Goal: Task Accomplishment & Management: Use online tool/utility

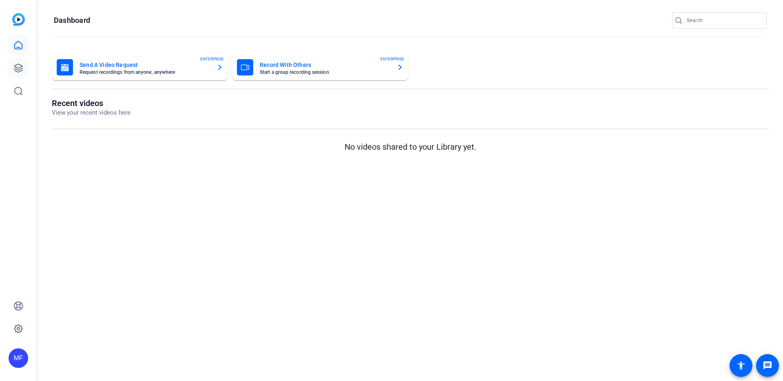
click at [21, 68] on icon at bounding box center [18, 68] width 10 height 10
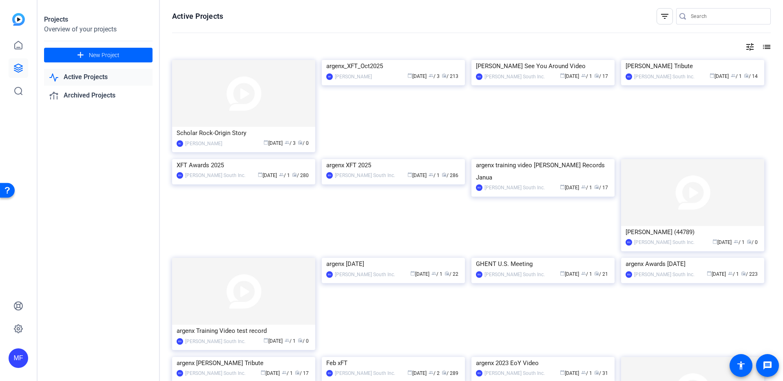
click at [389, 60] on img at bounding box center [393, 60] width 143 height 0
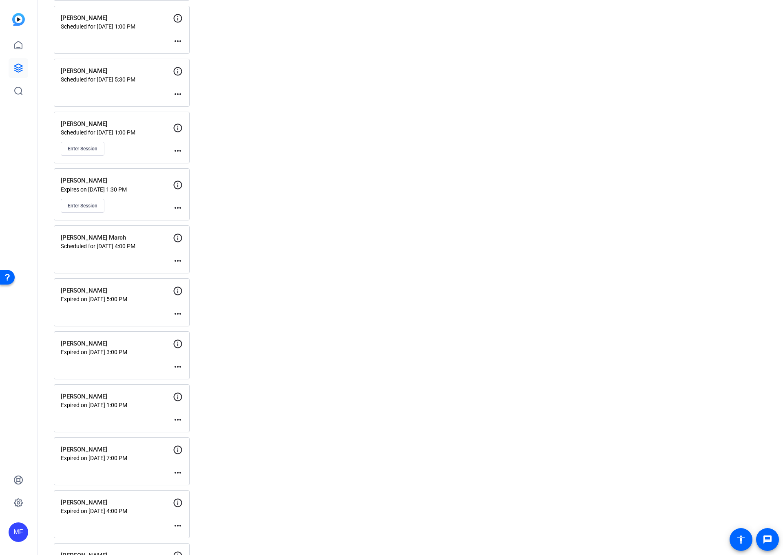
scroll to position [862, 0]
click at [91, 151] on span "Enter Session" at bounding box center [83, 150] width 30 height 7
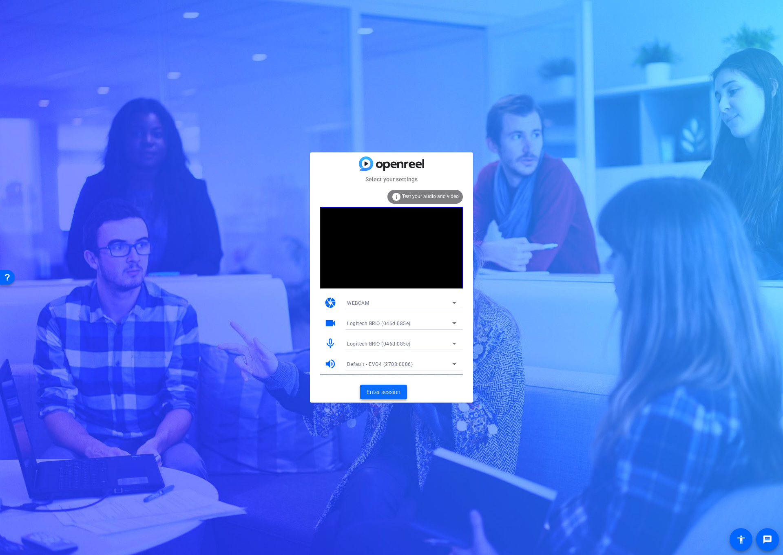
click at [376, 392] on span "Enter session" at bounding box center [383, 392] width 34 height 9
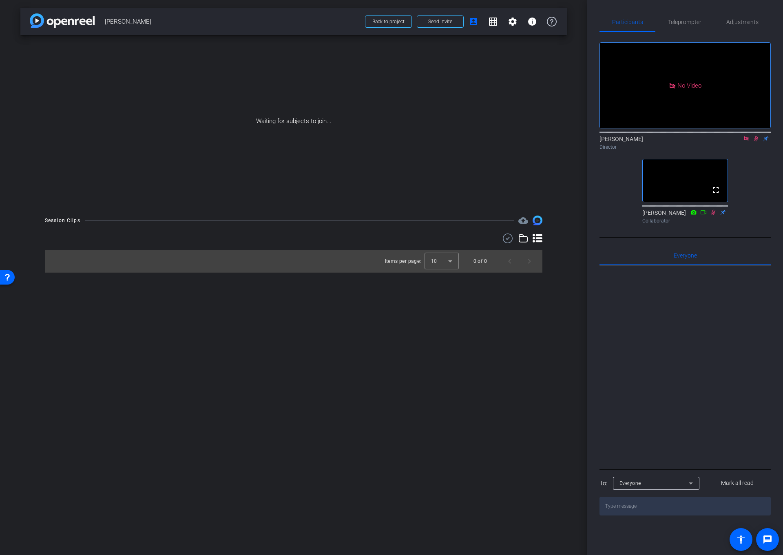
click at [747, 141] on icon at bounding box center [746, 139] width 7 height 6
drag, startPoint x: 736, startPoint y: 148, endPoint x: 636, endPoint y: 156, distance: 100.2
click at [736, 141] on icon at bounding box center [736, 139] width 7 height 6
click at [746, 141] on icon at bounding box center [746, 139] width 7 height 6
click at [745, 141] on icon at bounding box center [746, 139] width 7 height 6
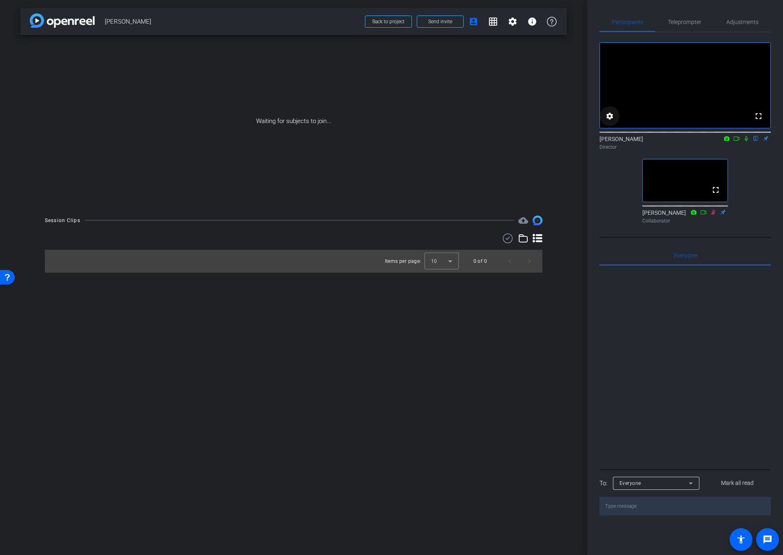
click at [608, 121] on mat-icon "settings" at bounding box center [609, 116] width 10 height 10
click at [655, 147] on div "24" at bounding box center [654, 149] width 15 height 10
click at [660, 163] on mat-option "30" at bounding box center [656, 165] width 33 height 13
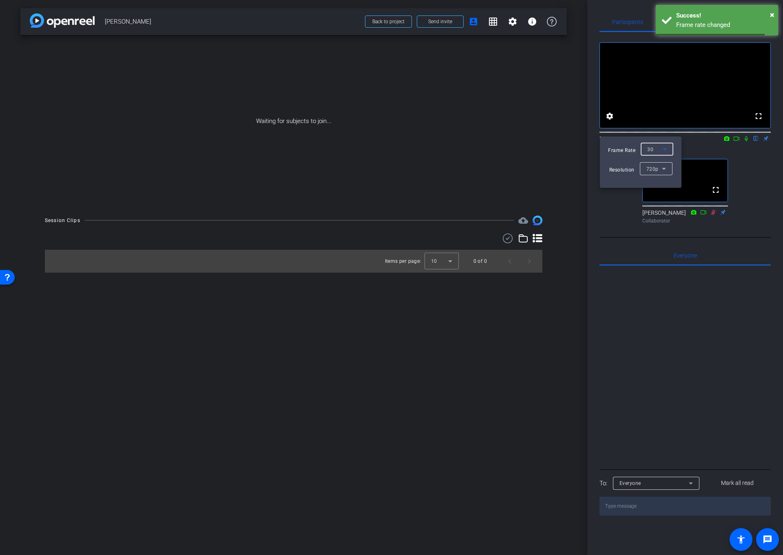
click at [581, 216] on div at bounding box center [391, 277] width 783 height 555
click at [344, 383] on div "arrow_back [PERSON_NAME] Back to project Send invite account_box grid_on settin…" at bounding box center [293, 277] width 587 height 555
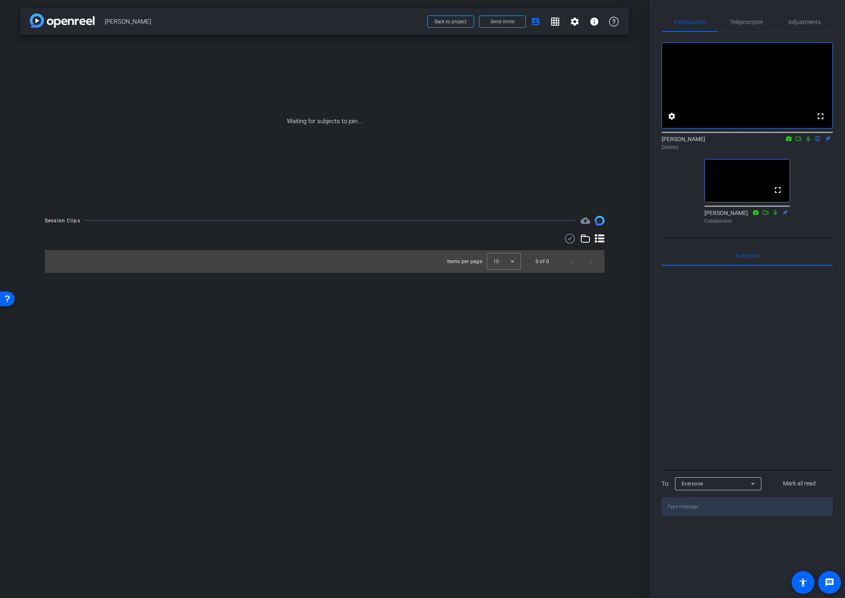
click at [636, 315] on div "arrow_back [PERSON_NAME] Back to project Send invite account_box grid_on settin…" at bounding box center [324, 299] width 649 height 598
click at [626, 285] on div "arrow_back [PERSON_NAME] Back to project Send invite account_box grid_on settin…" at bounding box center [324, 299] width 649 height 598
click at [512, 265] on div at bounding box center [504, 261] width 34 height 20
click at [503, 307] on mat-option "25" at bounding box center [504, 305] width 34 height 13
click at [599, 241] on icon at bounding box center [600, 238] width 10 height 9
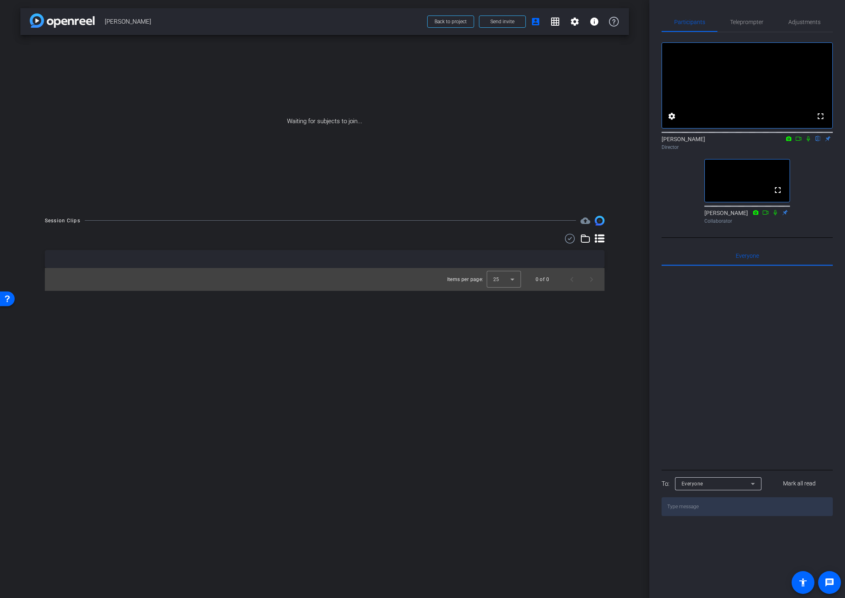
click at [618, 296] on div "arrow_back [PERSON_NAME] Back to project Send invite account_box grid_on settin…" at bounding box center [324, 299] width 649 height 598
click at [437, 315] on div "arrow_back [PERSON_NAME] Back to project Send invite account_box grid_on settin…" at bounding box center [324, 299] width 649 height 598
click at [614, 284] on div "Session Clips cloud_upload Items per page: 25 0 of 0" at bounding box center [324, 253] width 609 height 75
click at [614, 279] on div "Session Clips cloud_upload Items per page: 25 0 of 0" at bounding box center [324, 253] width 609 height 75
click at [599, 238] on icon at bounding box center [600, 238] width 10 height 9
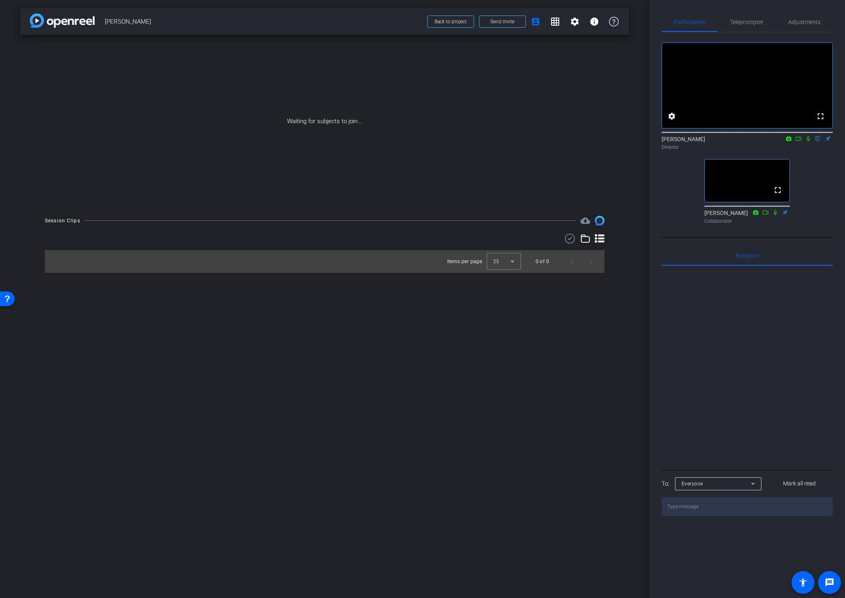
click at [599, 238] on icon at bounding box center [600, 238] width 10 height 9
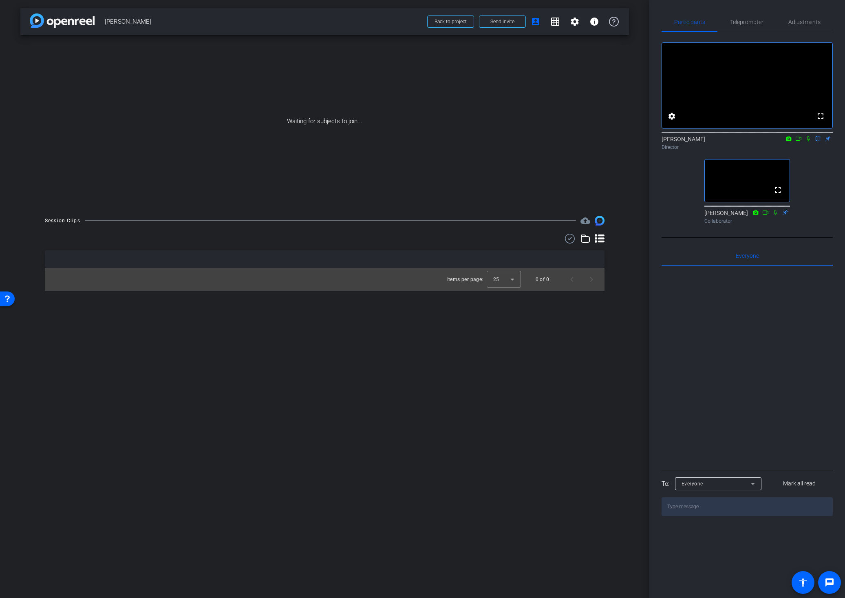
click at [616, 283] on div "Session Clips cloud_upload Items per page: 25 0 of 0" at bounding box center [324, 253] width 609 height 75
click at [610, 282] on div "Session Clips cloud_upload Items per page: 25 0 of 0" at bounding box center [324, 253] width 609 height 75
click at [614, 282] on div "Session Clips cloud_upload Items per page: 25 0 of 0" at bounding box center [324, 253] width 609 height 75
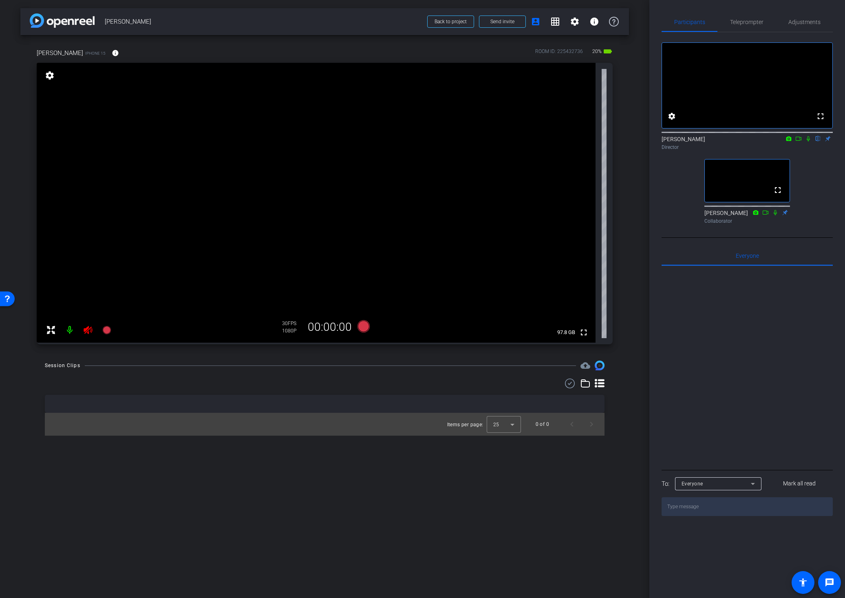
click at [88, 328] on icon at bounding box center [88, 330] width 9 height 8
click at [668, 121] on mat-icon "settings" at bounding box center [672, 116] width 10 height 10
click at [668, 128] on div at bounding box center [422, 299] width 845 height 598
click at [112, 50] on mat-icon "info" at bounding box center [115, 52] width 7 height 7
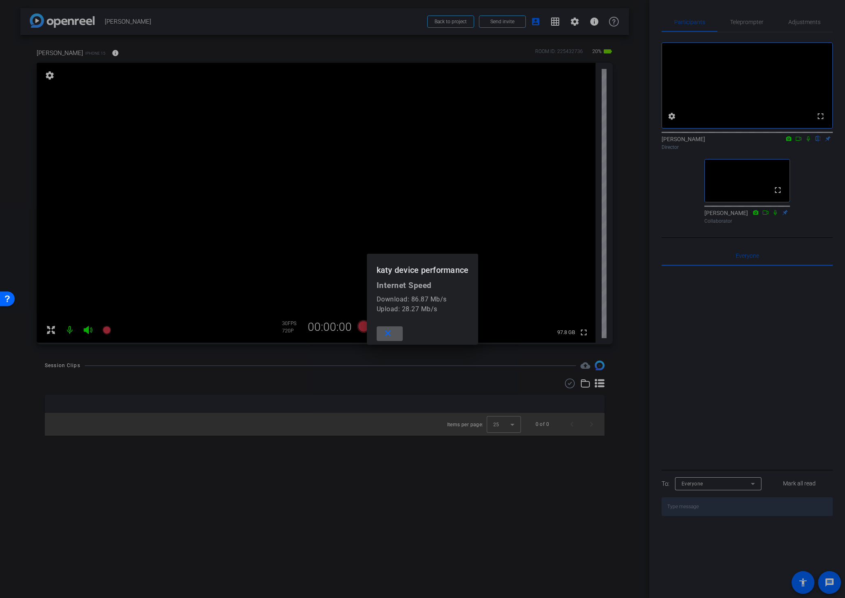
click at [395, 334] on span at bounding box center [390, 334] width 26 height 20
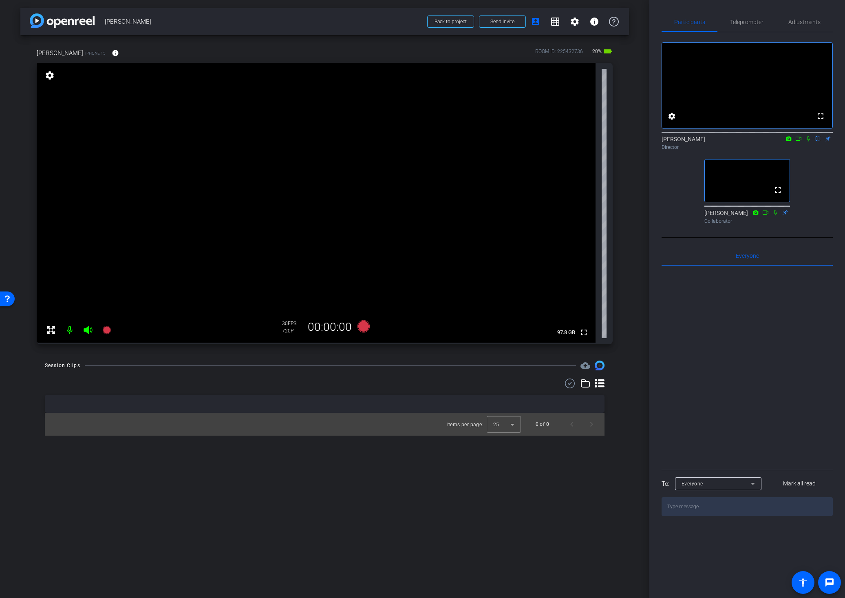
drag, startPoint x: 626, startPoint y: 218, endPoint x: 633, endPoint y: 211, distance: 10.1
click at [626, 218] on div "katy iPhone 15 info ROOM ID: 225432736 20% battery_std fullscreen settings 97.8…" at bounding box center [324, 193] width 609 height 317
click at [782, 22] on span "Adjustments" at bounding box center [804, 22] width 32 height 6
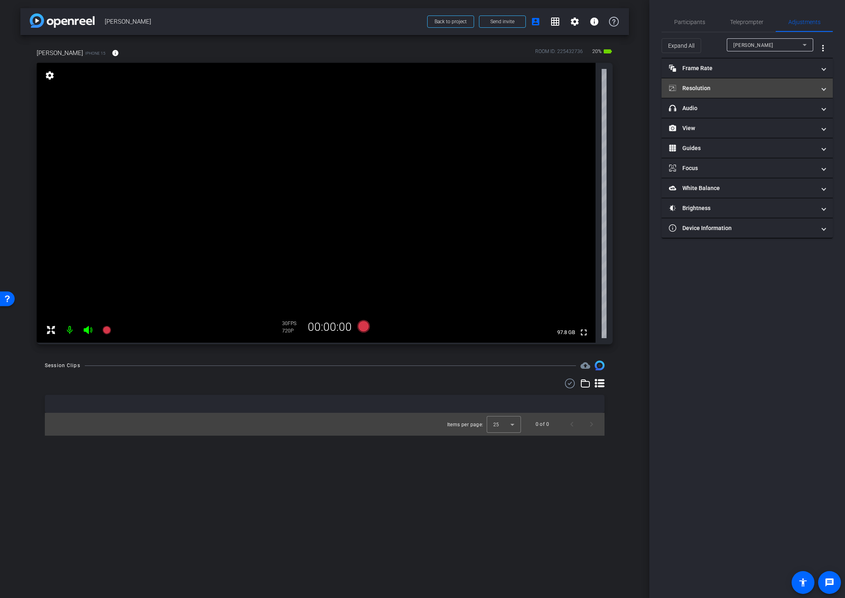
click at [754, 85] on mat-panel-title "Resolution" at bounding box center [742, 88] width 147 height 9
click at [782, 119] on div "4k" at bounding box center [786, 119] width 21 height 14
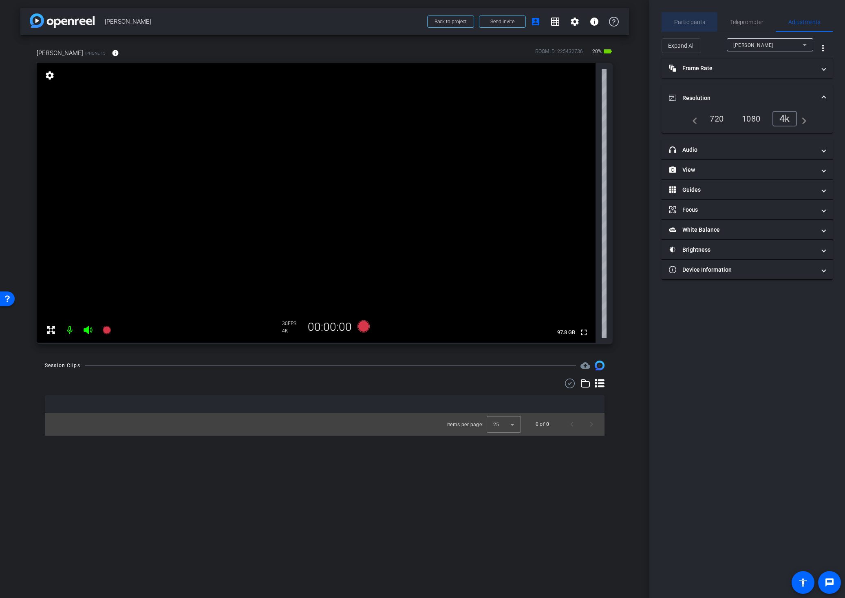
click at [684, 22] on span "Participants" at bounding box center [689, 22] width 31 height 6
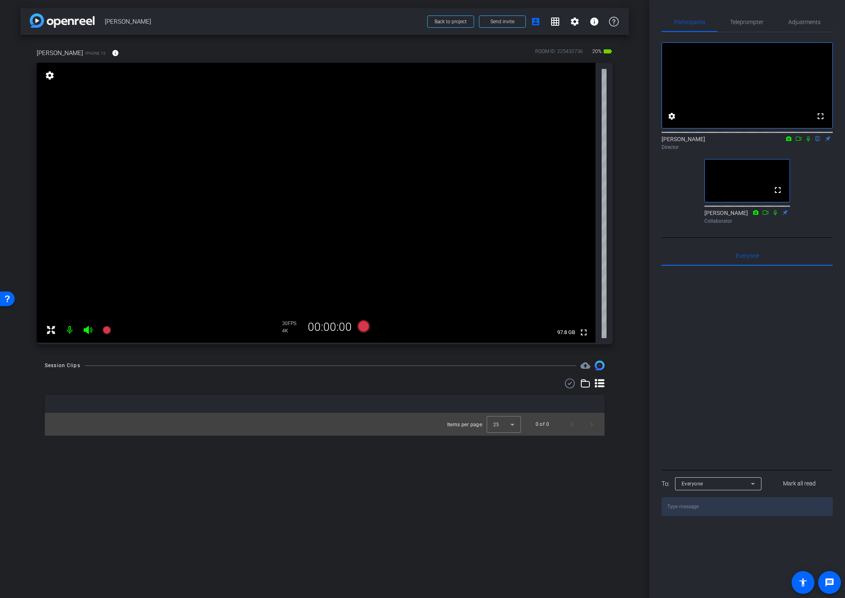
click at [624, 339] on div "katy iPhone 15 info ROOM ID: 225432736 20% battery_std fullscreen settings 97.8…" at bounding box center [324, 193] width 609 height 317
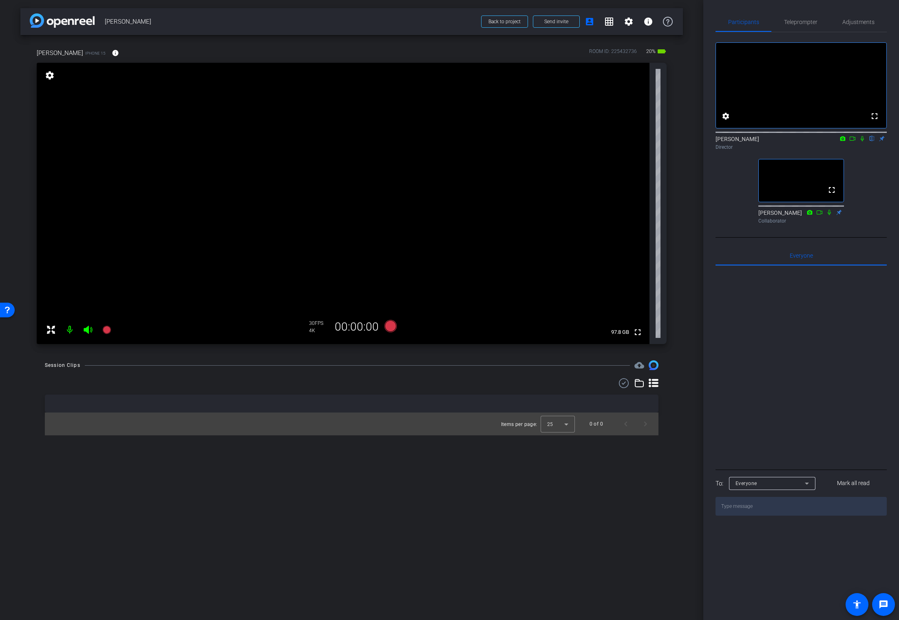
click at [470, 483] on div "arrow_back [PERSON_NAME] Back to project Send invite account_box grid_on settin…" at bounding box center [351, 310] width 703 height 620
click at [782, 20] on span "Adjustments" at bounding box center [858, 22] width 32 height 6
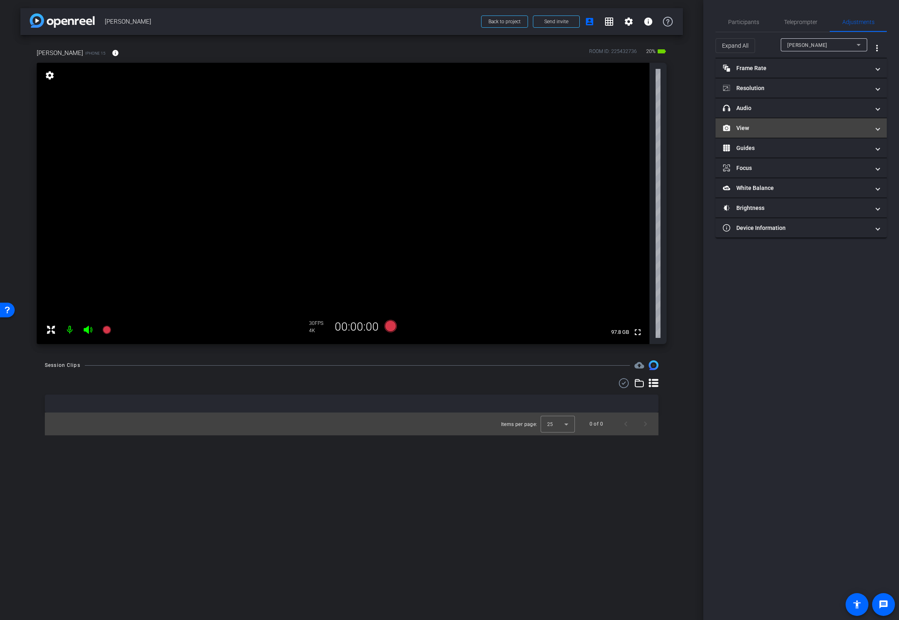
click at [753, 129] on mat-panel-title "View" at bounding box center [796, 128] width 147 height 9
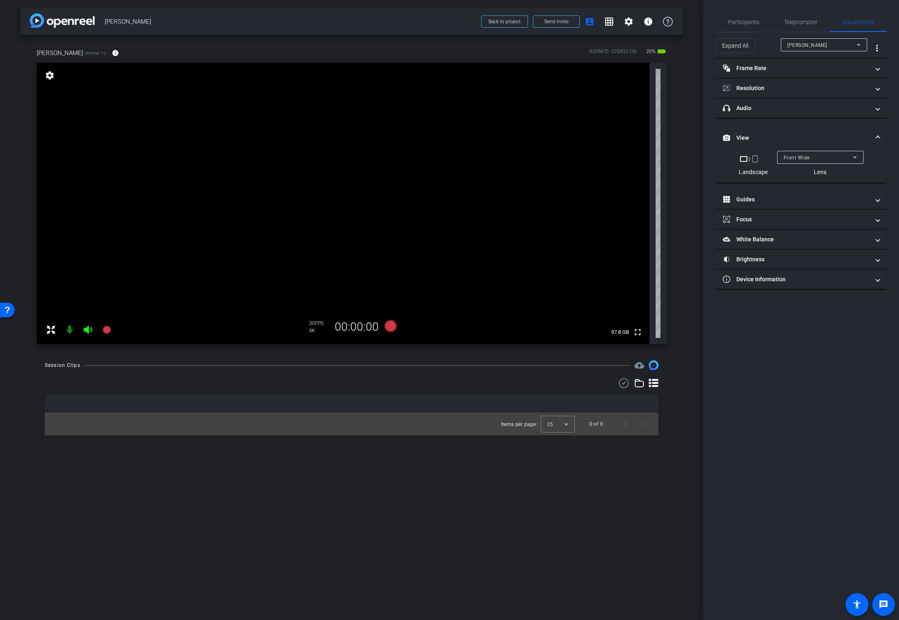
click at [782, 159] on span "Front Wide" at bounding box center [796, 158] width 26 height 6
click at [782, 170] on span "Back Wide" at bounding box center [796, 174] width 26 height 10
click at [741, 19] on span "Participants" at bounding box center [743, 22] width 31 height 6
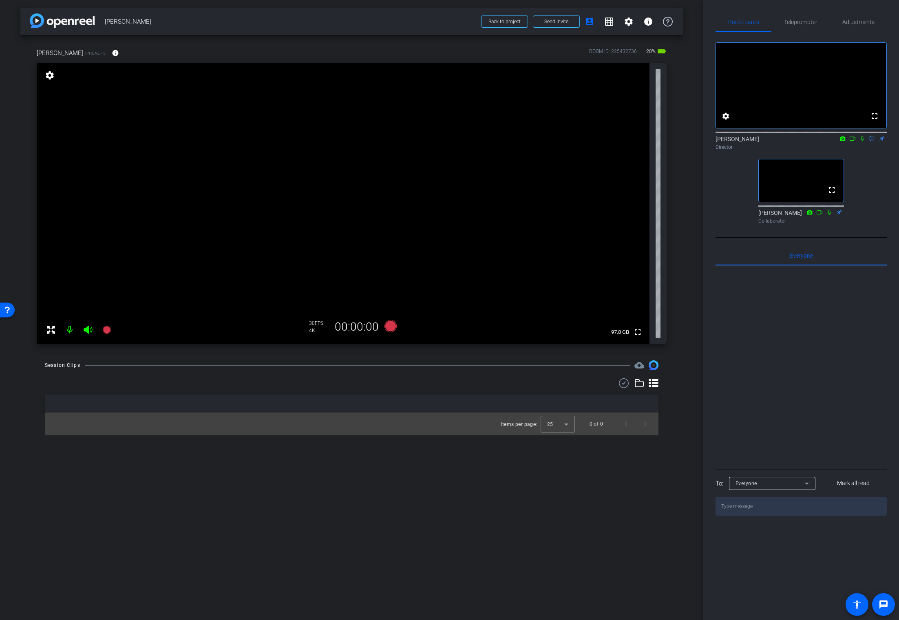
click at [331, 181] on video at bounding box center [343, 203] width 613 height 281
click at [377, 203] on video at bounding box center [343, 203] width 613 height 281
click at [342, 170] on video at bounding box center [343, 203] width 613 height 281
click at [782, 21] on span "Adjustments" at bounding box center [858, 22] width 32 height 6
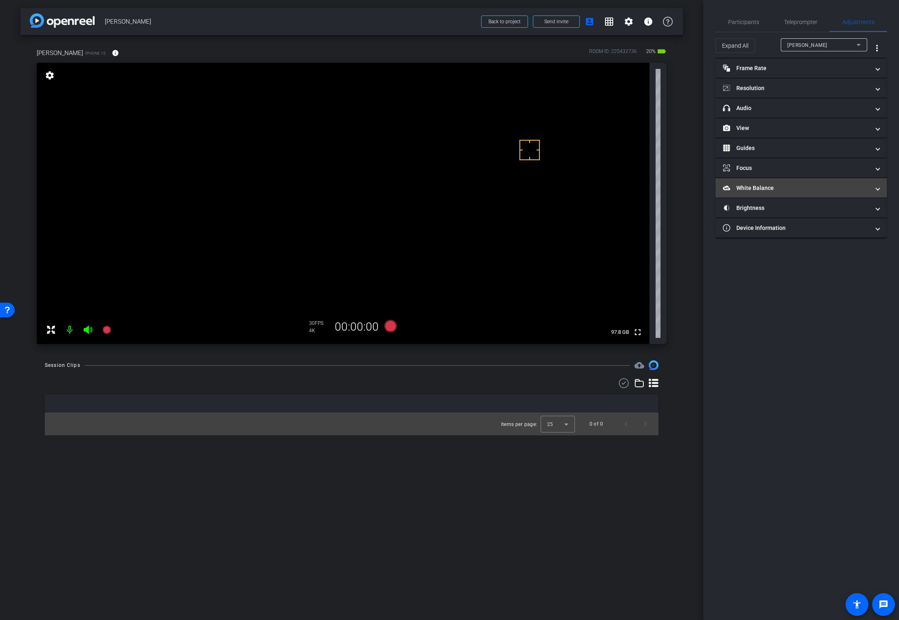
click at [750, 190] on mat-panel-title "White Balance White Balance" at bounding box center [796, 188] width 147 height 9
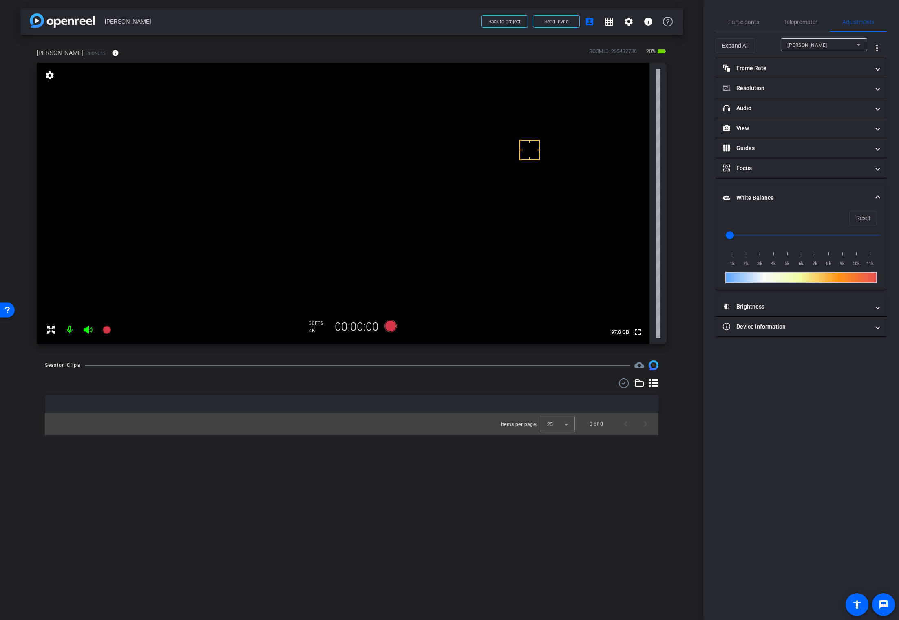
click at [349, 181] on video at bounding box center [343, 203] width 613 height 281
drag, startPoint x: 729, startPoint y: 234, endPoint x: 743, endPoint y: 236, distance: 13.5
click at [743, 236] on input "range" at bounding box center [804, 235] width 169 height 18
click at [782, 215] on span "Reset" at bounding box center [863, 217] width 14 height 15
click at [348, 185] on video at bounding box center [343, 203] width 613 height 281
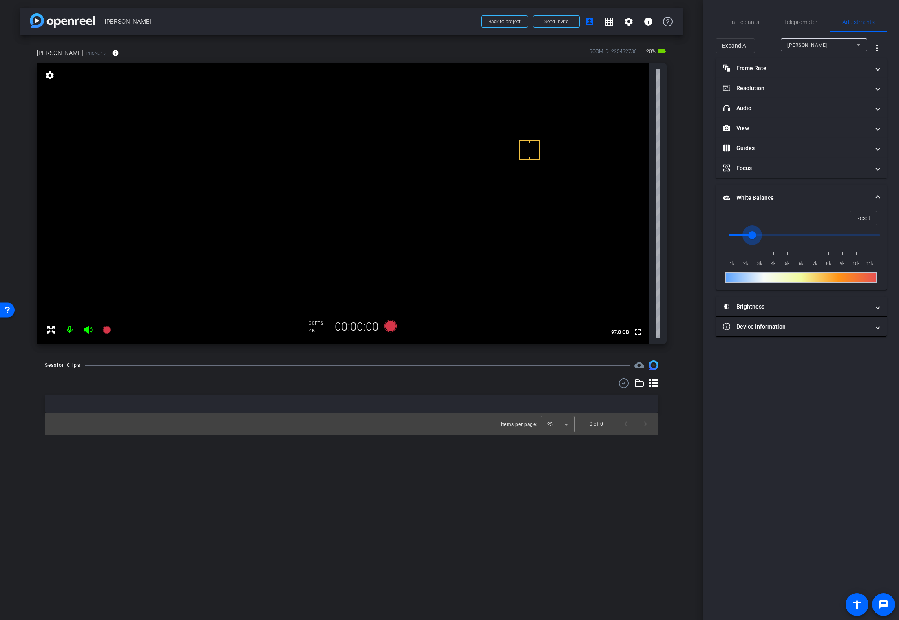
drag, startPoint x: 728, startPoint y: 234, endPoint x: 749, endPoint y: 234, distance: 20.8
click at [749, 234] on input "range" at bounding box center [804, 235] width 169 height 18
drag, startPoint x: 749, startPoint y: 234, endPoint x: 758, endPoint y: 232, distance: 8.9
click at [758, 232] on input "range" at bounding box center [804, 235] width 169 height 18
drag, startPoint x: 758, startPoint y: 232, endPoint x: 765, endPoint y: 232, distance: 7.3
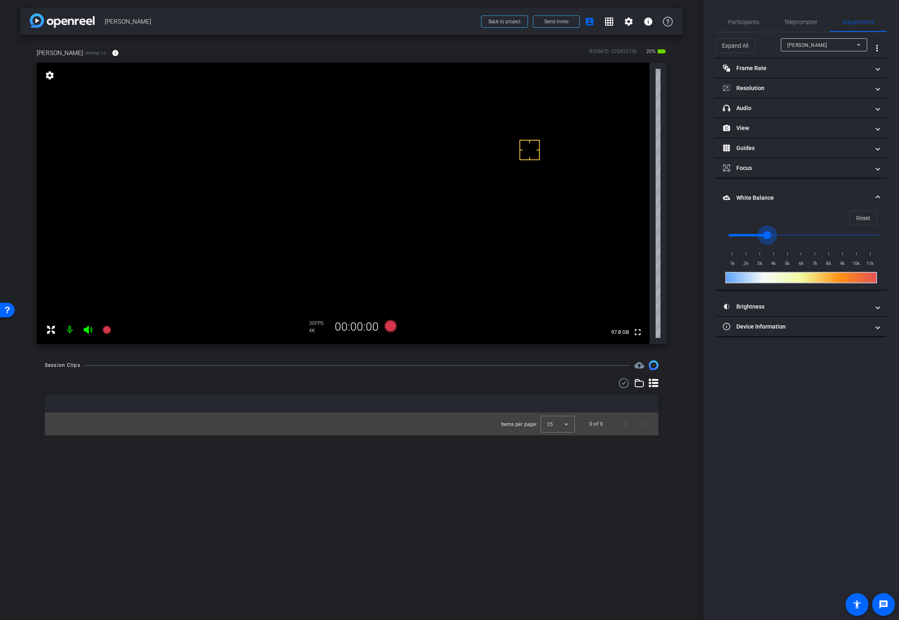
type input "3500"
click at [765, 232] on input "range" at bounding box center [804, 235] width 169 height 18
click at [342, 199] on video at bounding box center [343, 203] width 613 height 281
click at [345, 205] on div at bounding box center [342, 199] width 20 height 20
click at [746, 26] on span "Participants" at bounding box center [743, 22] width 31 height 20
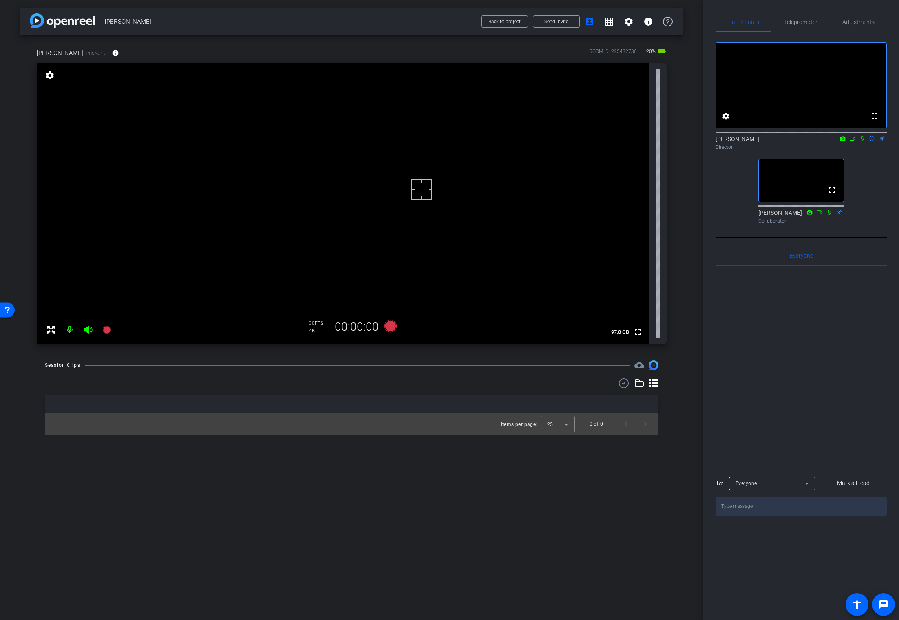
click at [350, 196] on video at bounding box center [343, 203] width 613 height 281
click at [227, 212] on video at bounding box center [343, 203] width 613 height 281
click at [782, 141] on icon at bounding box center [852, 139] width 6 height 4
click at [347, 167] on video at bounding box center [343, 203] width 613 height 281
click at [352, 156] on video at bounding box center [343, 203] width 613 height 281
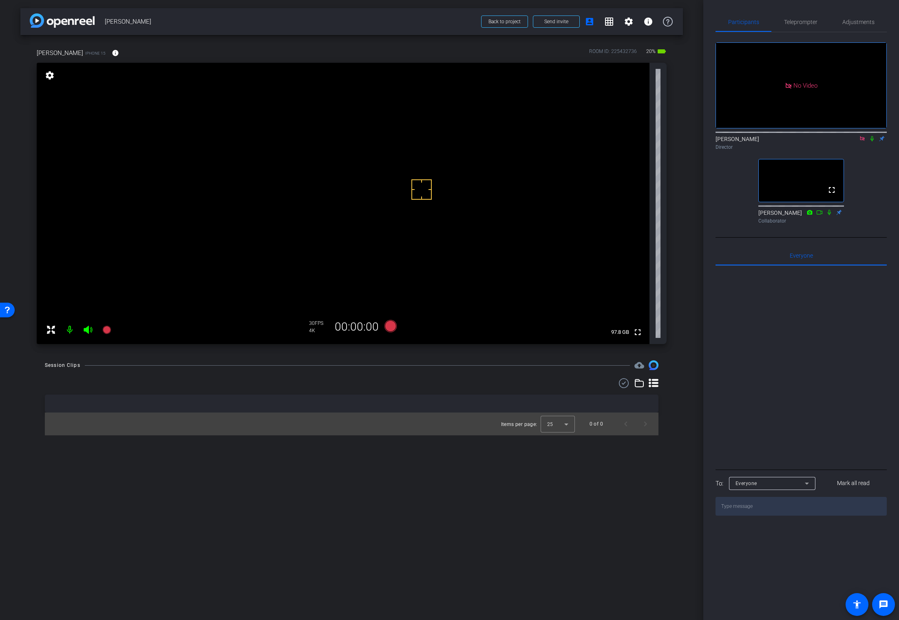
click at [338, 172] on video at bounding box center [343, 203] width 613 height 281
click at [349, 225] on video at bounding box center [343, 203] width 613 height 281
click at [341, 174] on video at bounding box center [343, 203] width 613 height 281
click at [390, 328] on icon at bounding box center [390, 326] width 12 height 12
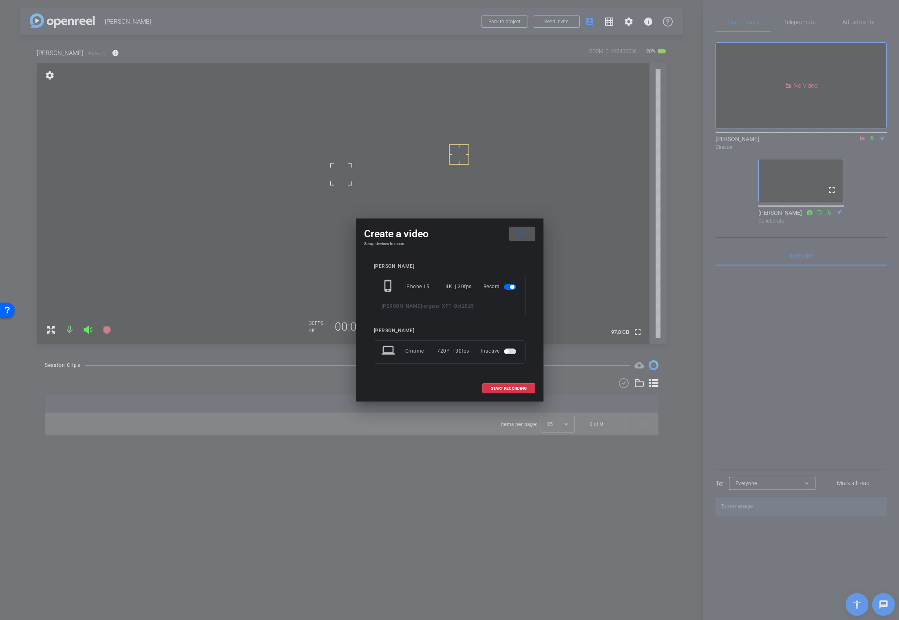
click at [521, 235] on mat-icon "close" at bounding box center [520, 234] width 10 height 10
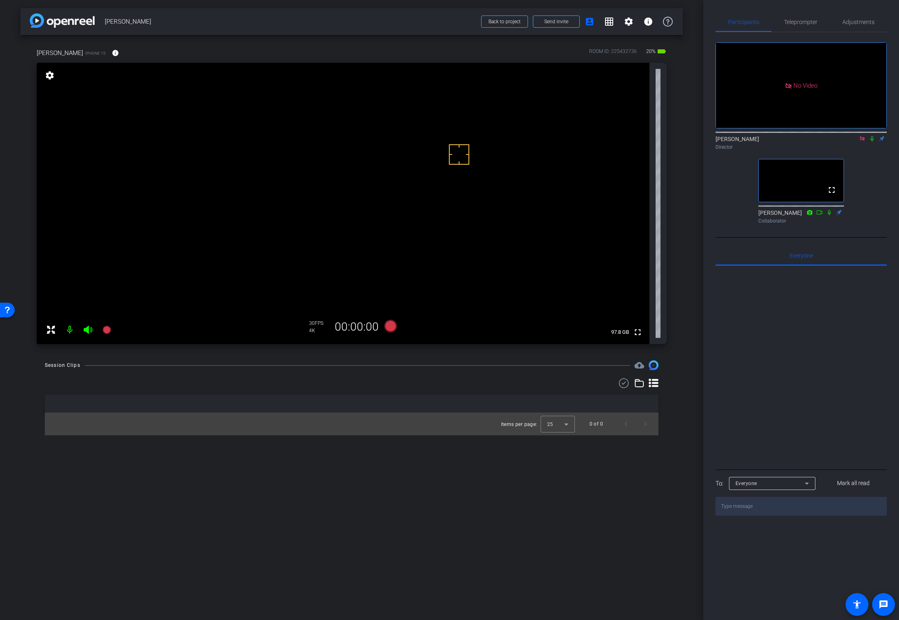
click at [350, 167] on video at bounding box center [343, 203] width 613 height 281
click at [353, 201] on video at bounding box center [343, 203] width 613 height 281
click at [342, 243] on video at bounding box center [343, 203] width 613 height 281
click at [348, 204] on video at bounding box center [343, 203] width 613 height 281
click at [388, 328] on icon at bounding box center [390, 326] width 12 height 12
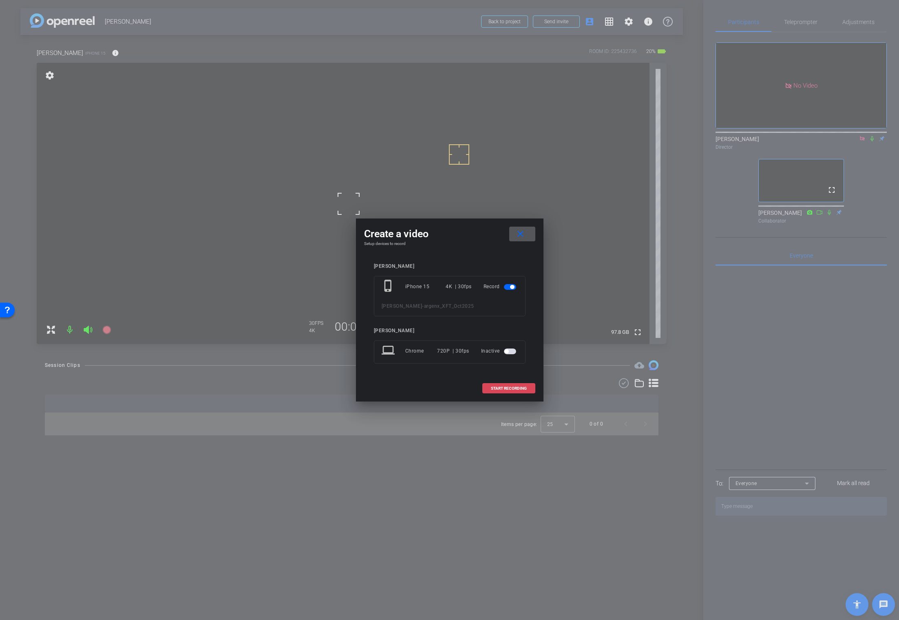
click at [498, 387] on span "START RECORDING" at bounding box center [509, 388] width 36 height 4
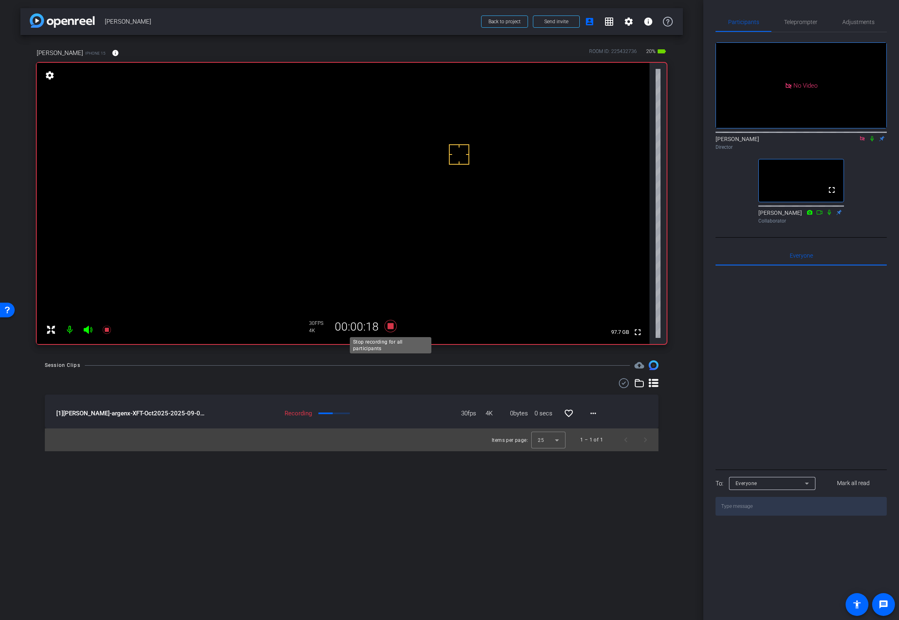
click at [390, 327] on icon at bounding box center [390, 326] width 12 height 12
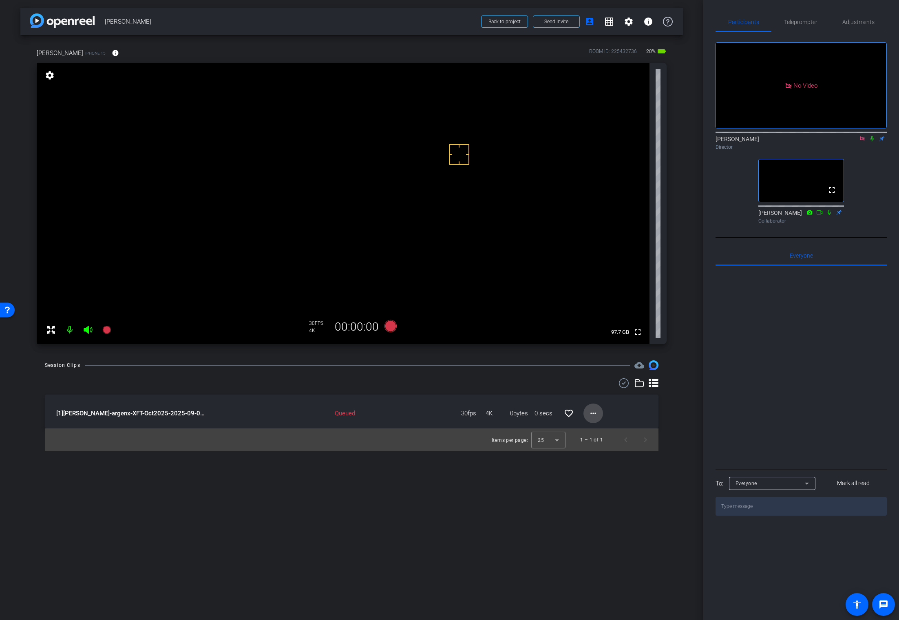
click at [592, 414] on mat-icon "more_horiz" at bounding box center [593, 413] width 10 height 10
click at [603, 428] on span "Download Original" at bounding box center [620, 431] width 60 height 10
click at [782, 141] on icon at bounding box center [872, 139] width 7 height 6
click at [782, 141] on icon at bounding box center [872, 138] width 4 height 5
click at [595, 414] on mat-icon "more_horiz" at bounding box center [593, 413] width 10 height 10
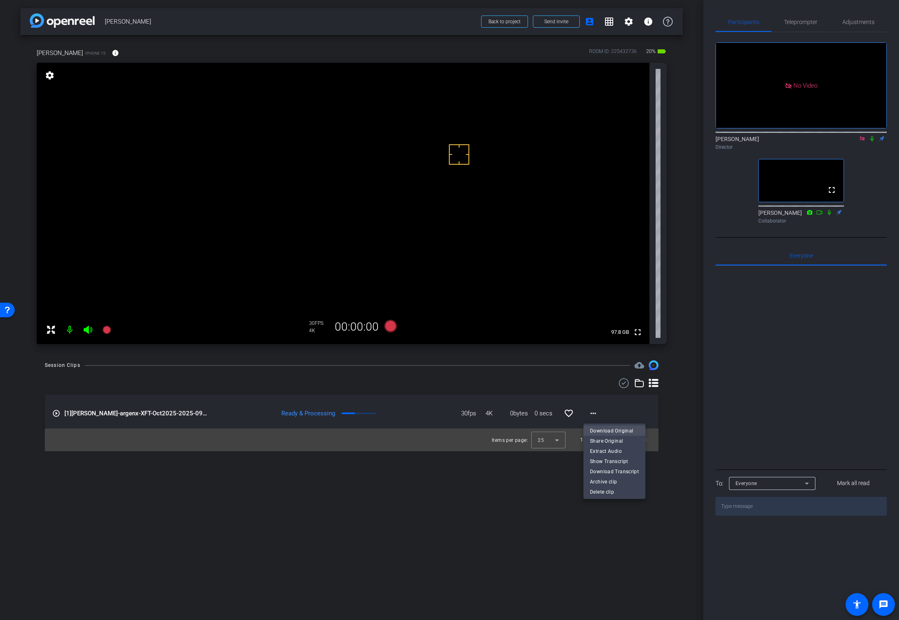
click at [605, 427] on span "Download Original" at bounding box center [614, 431] width 49 height 10
click at [360, 219] on video at bounding box center [343, 203] width 613 height 281
click at [690, 223] on div "arrow_back [PERSON_NAME] Back to project Send invite account_box grid_on settin…" at bounding box center [351, 310] width 703 height 620
click at [782, 141] on icon at bounding box center [872, 139] width 7 height 6
click at [390, 327] on icon at bounding box center [390, 326] width 12 height 12
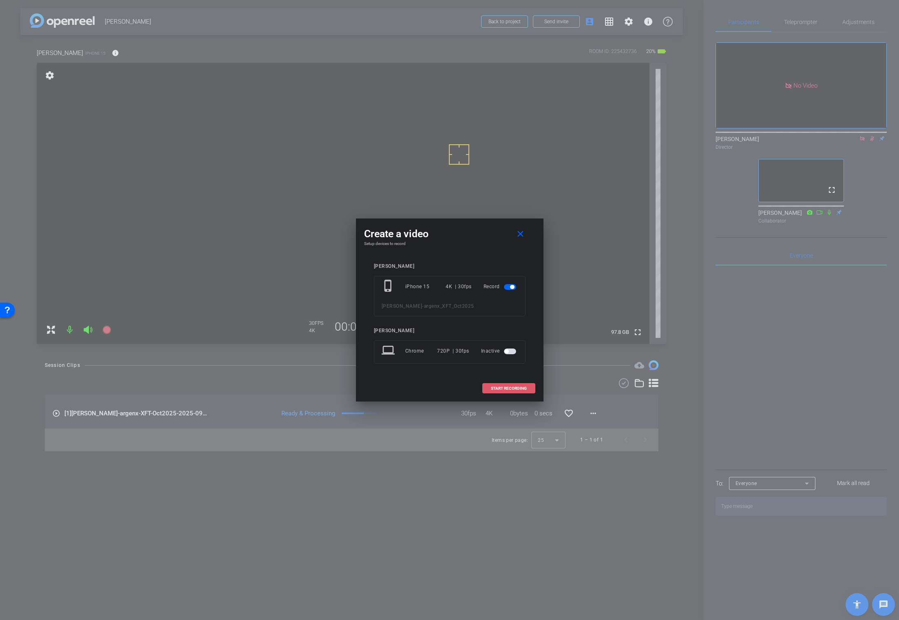
click at [502, 387] on span "START RECORDING" at bounding box center [509, 388] width 36 height 4
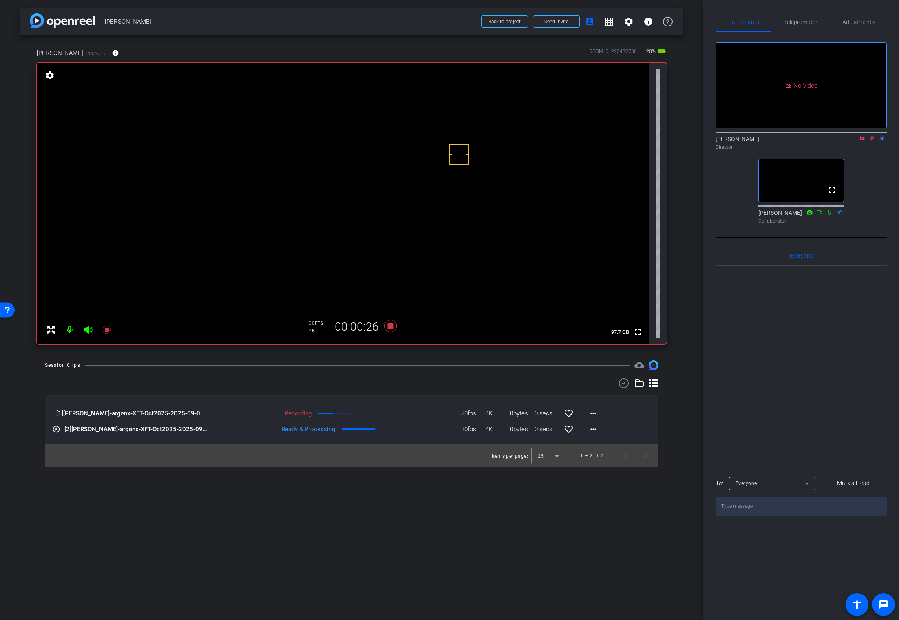
click at [782, 141] on icon at bounding box center [872, 139] width 7 height 6
click at [782, 141] on icon at bounding box center [871, 138] width 3 height 5
click at [354, 184] on video at bounding box center [343, 203] width 613 height 281
click at [362, 204] on video at bounding box center [343, 203] width 613 height 281
click at [429, 362] on div "Session Clips cloud_upload" at bounding box center [351, 365] width 613 height 10
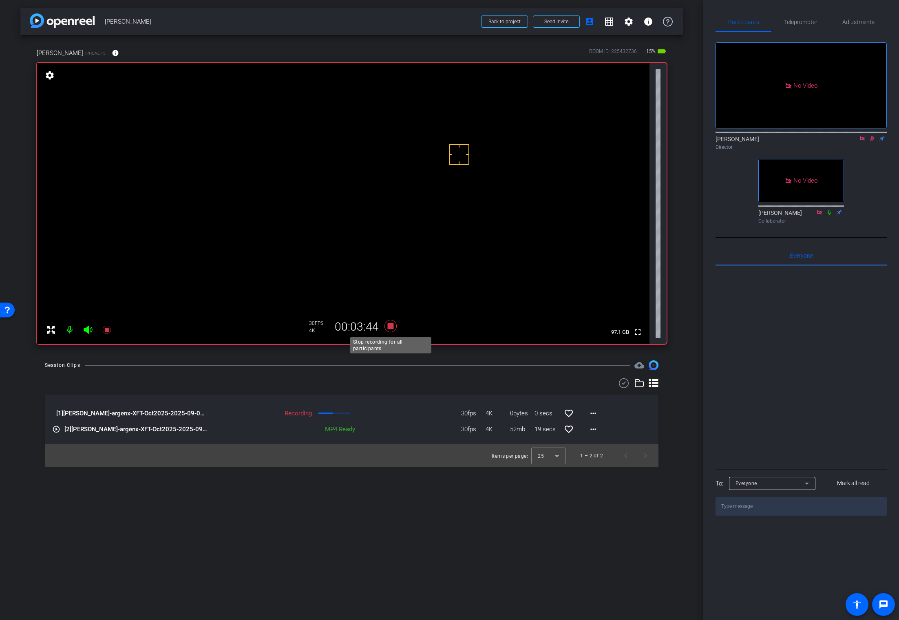
click at [390, 326] on icon at bounding box center [390, 326] width 12 height 12
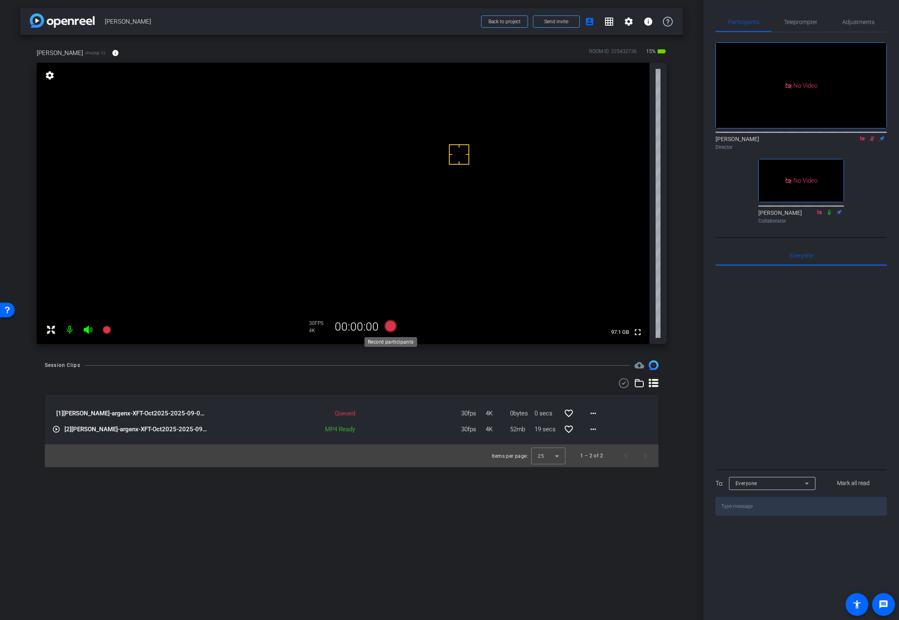
click at [390, 326] on icon at bounding box center [390, 326] width 12 height 12
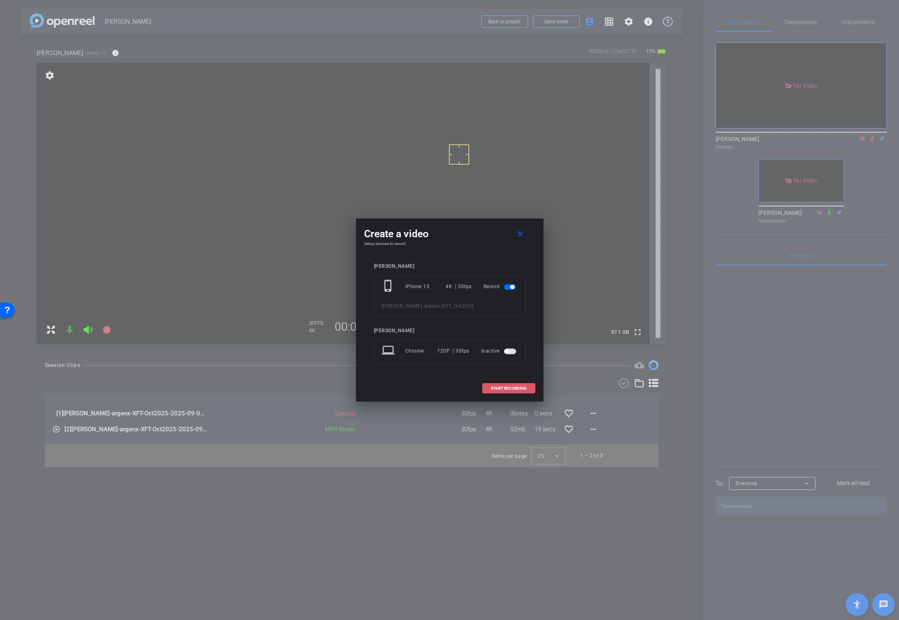
click at [492, 386] on span "START RECORDING" at bounding box center [509, 388] width 36 height 4
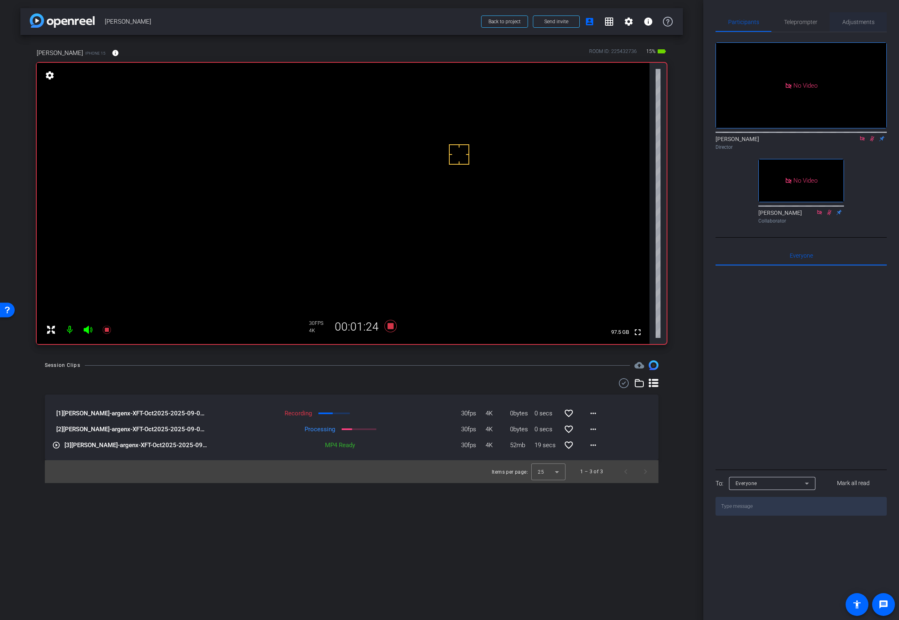
click at [782, 21] on span "Adjustments" at bounding box center [858, 22] width 32 height 6
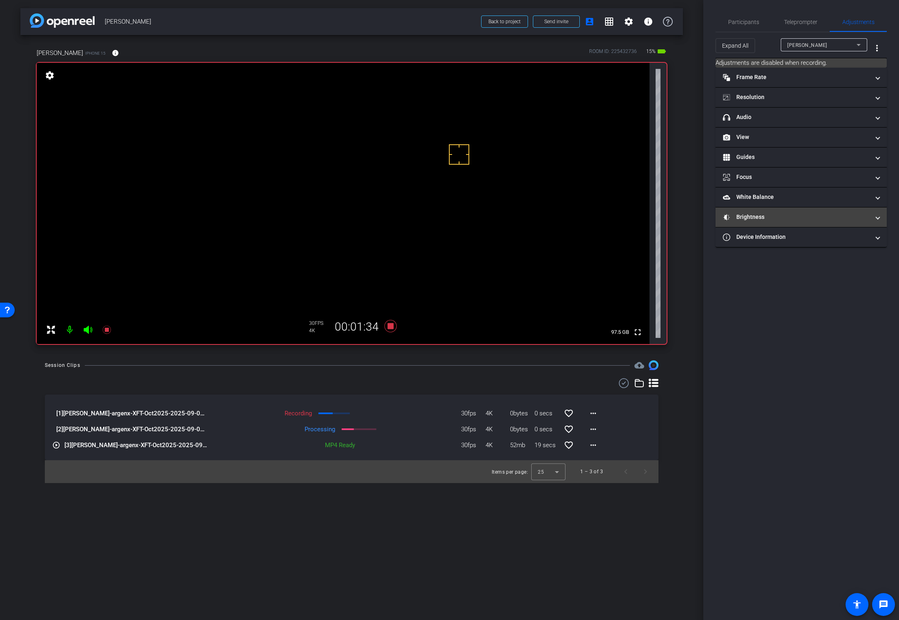
click at [758, 214] on mat-panel-title "Brightness" at bounding box center [796, 217] width 147 height 9
click at [368, 360] on div "arrow_back [PERSON_NAME] Back to project Send invite account_box grid_on settin…" at bounding box center [351, 310] width 703 height 620
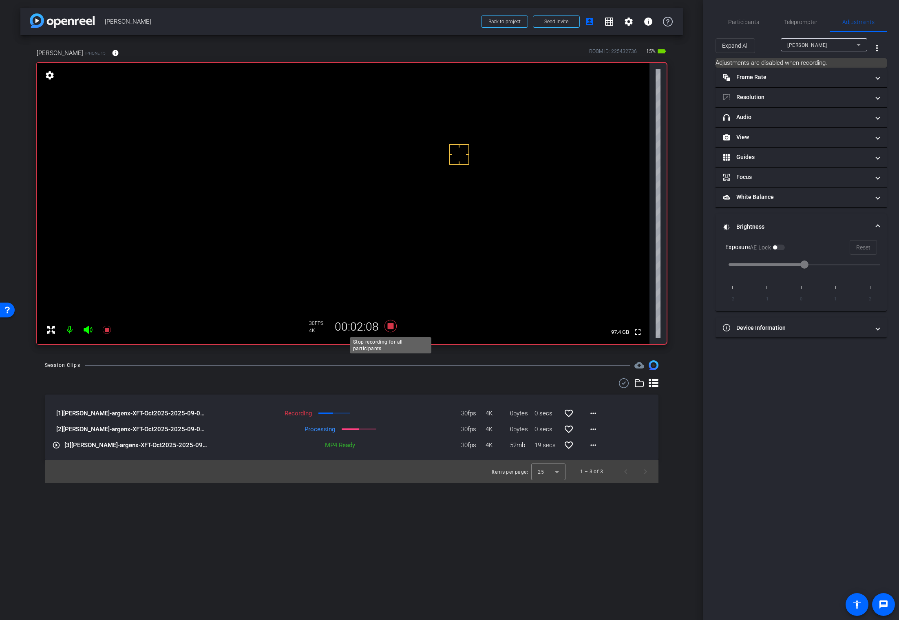
click at [388, 327] on icon at bounding box center [390, 326] width 12 height 12
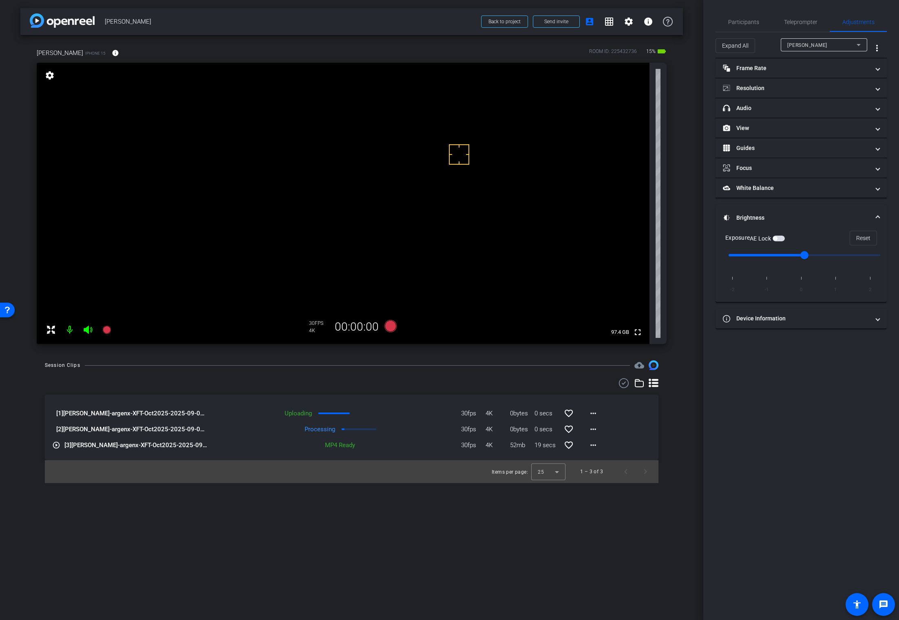
click at [780, 236] on span "button" at bounding box center [778, 239] width 12 height 6
click at [390, 326] on icon at bounding box center [390, 326] width 12 height 12
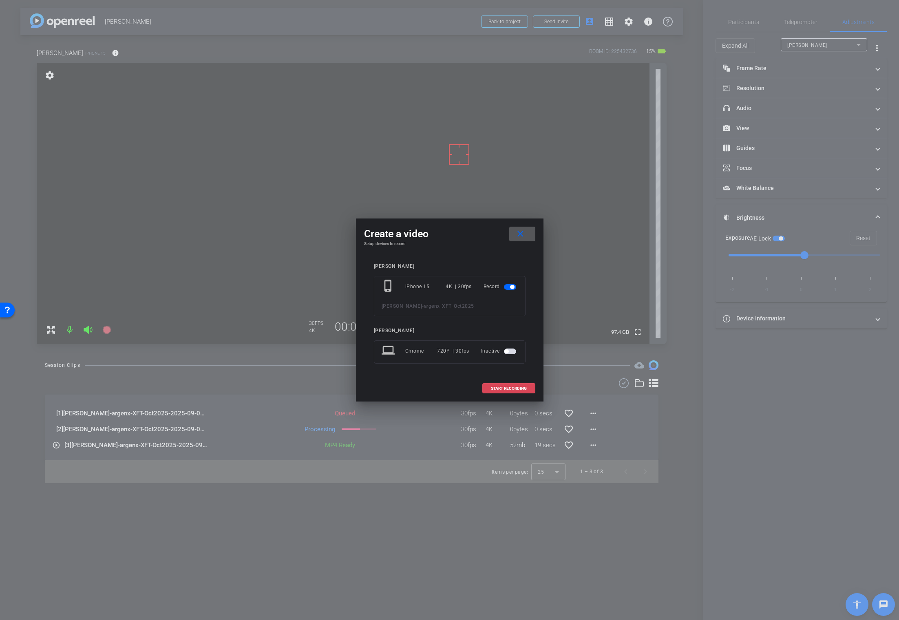
click at [509, 386] on span "START RECORDING" at bounding box center [509, 388] width 36 height 4
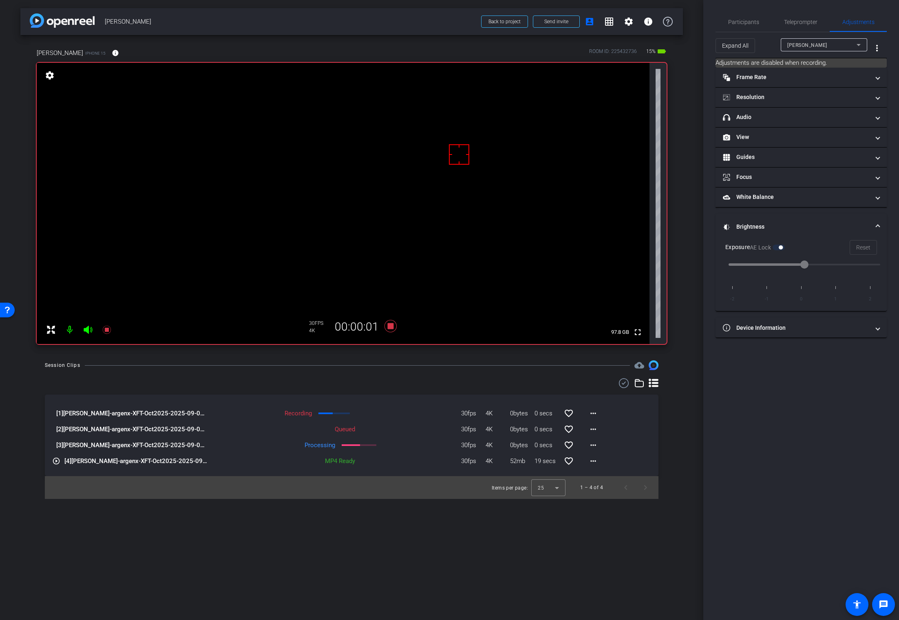
click at [361, 209] on video at bounding box center [343, 203] width 613 height 281
click at [235, 197] on video at bounding box center [343, 203] width 613 height 281
click at [368, 209] on video at bounding box center [343, 203] width 613 height 281
click at [739, 20] on span "Participants" at bounding box center [743, 22] width 31 height 6
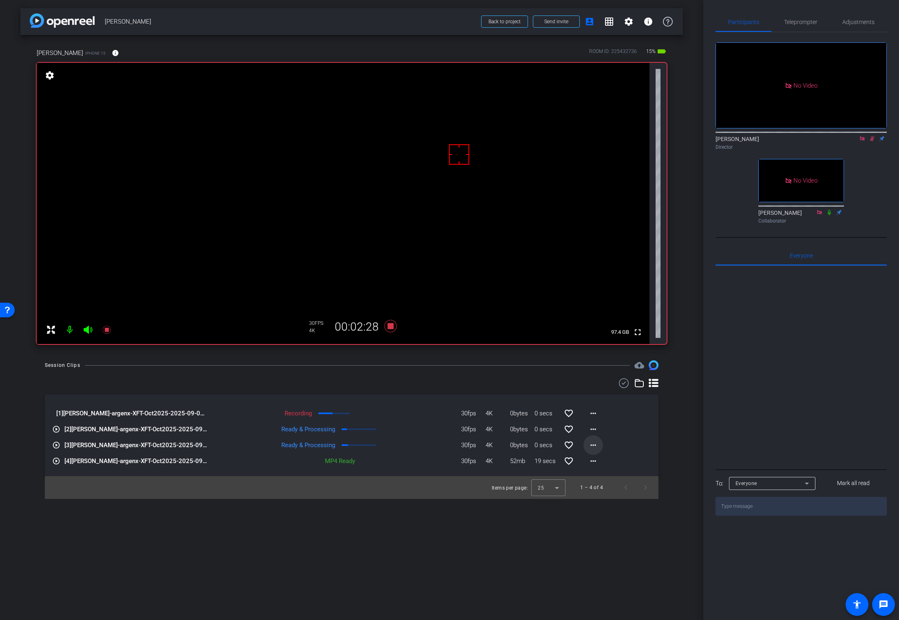
click at [594, 446] on mat-icon "more_horiz" at bounding box center [593, 445] width 10 height 10
click at [601, 462] on span "Download Original" at bounding box center [614, 462] width 49 height 10
click at [594, 433] on mat-icon "more_horiz" at bounding box center [593, 429] width 10 height 10
click at [599, 445] on span "Download Original" at bounding box center [614, 446] width 49 height 10
click at [412, 365] on div at bounding box center [357, 365] width 545 height 0
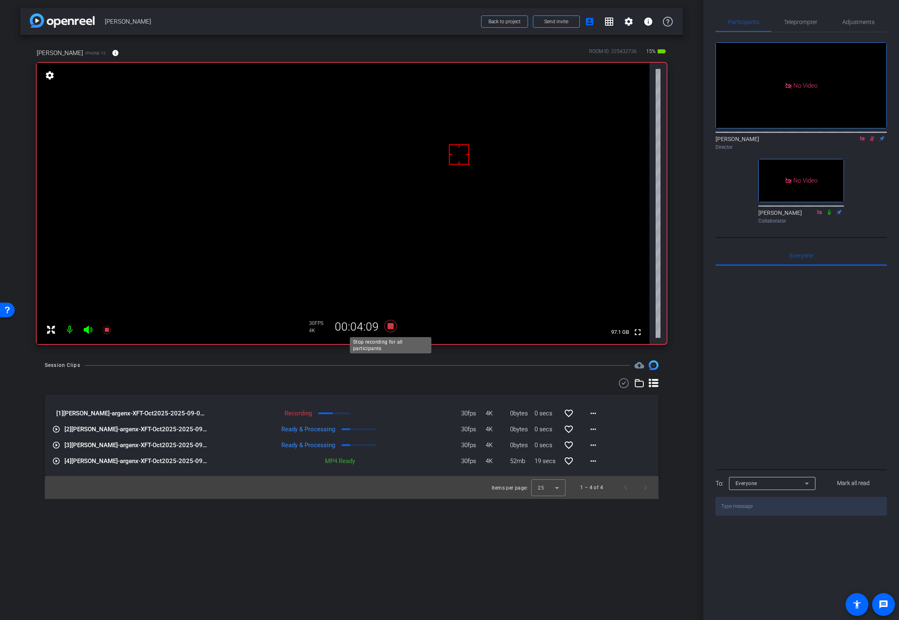
click at [390, 326] on icon at bounding box center [390, 326] width 12 height 12
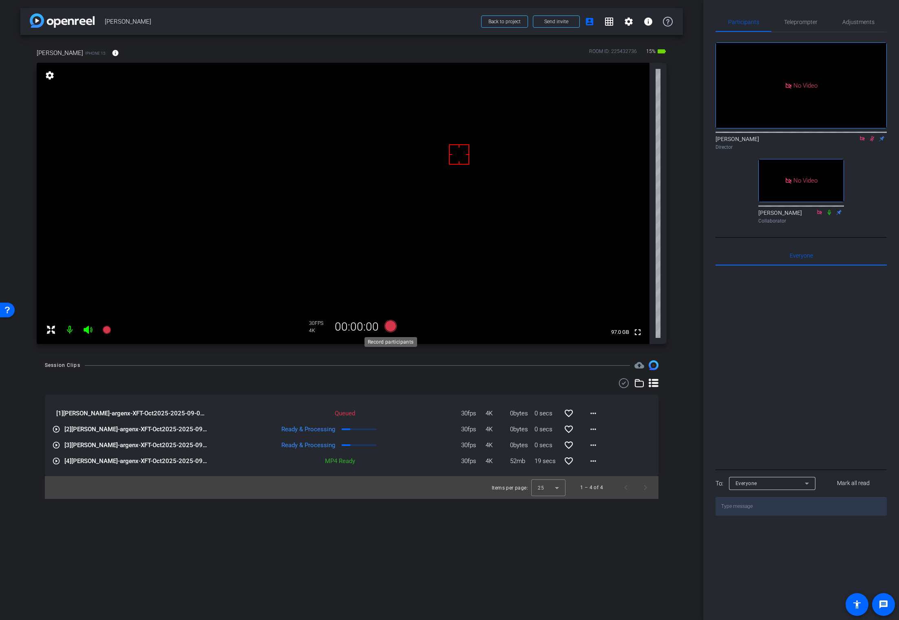
click at [390, 326] on icon at bounding box center [390, 326] width 12 height 12
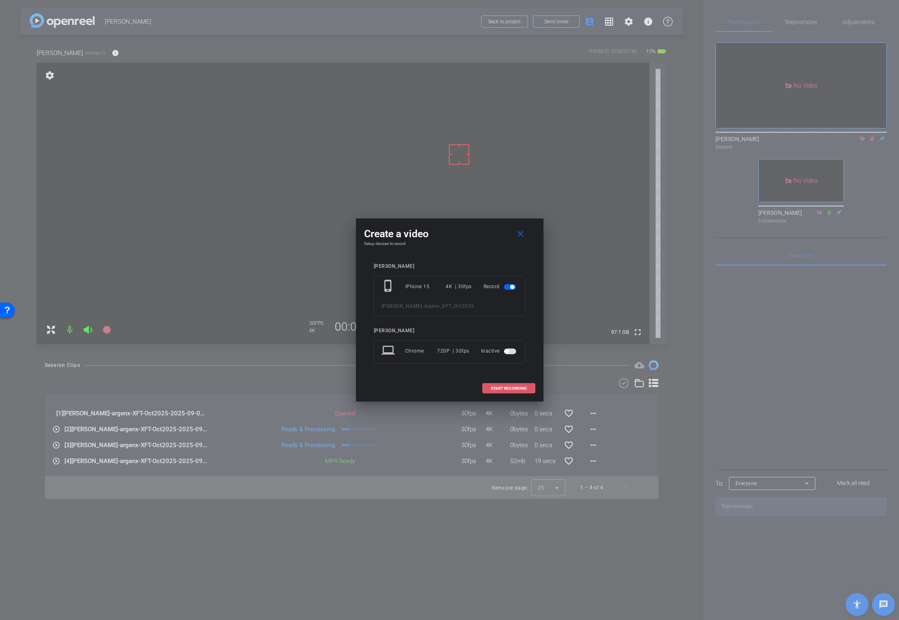
click at [489, 385] on span at bounding box center [509, 389] width 52 height 20
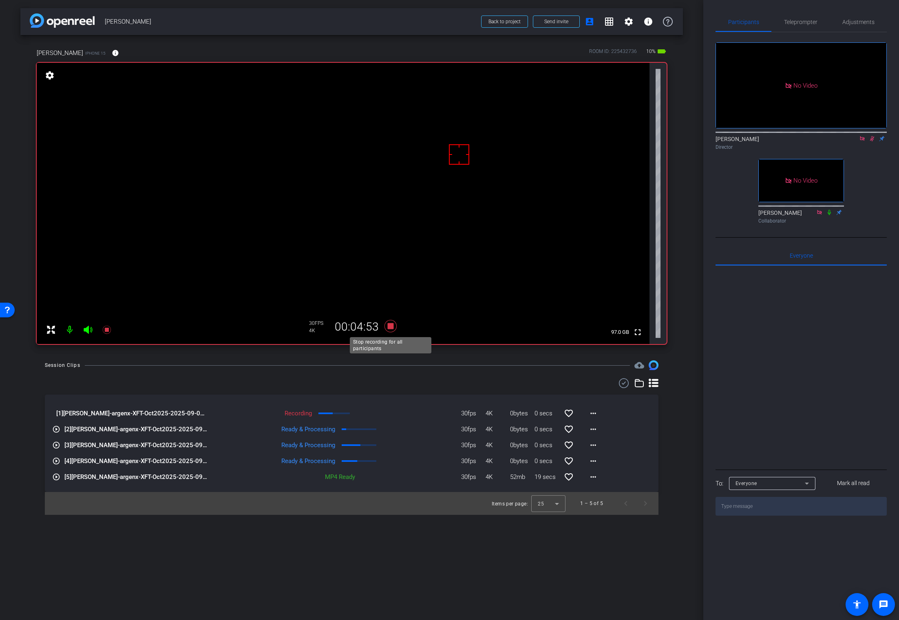
click at [390, 326] on icon at bounding box center [390, 326] width 12 height 12
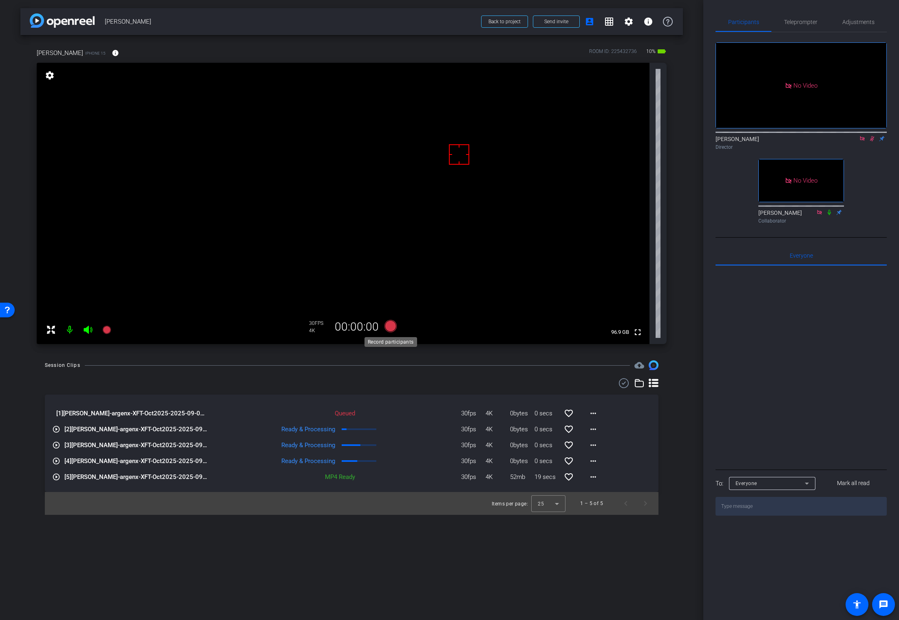
click at [390, 327] on icon at bounding box center [390, 326] width 12 height 12
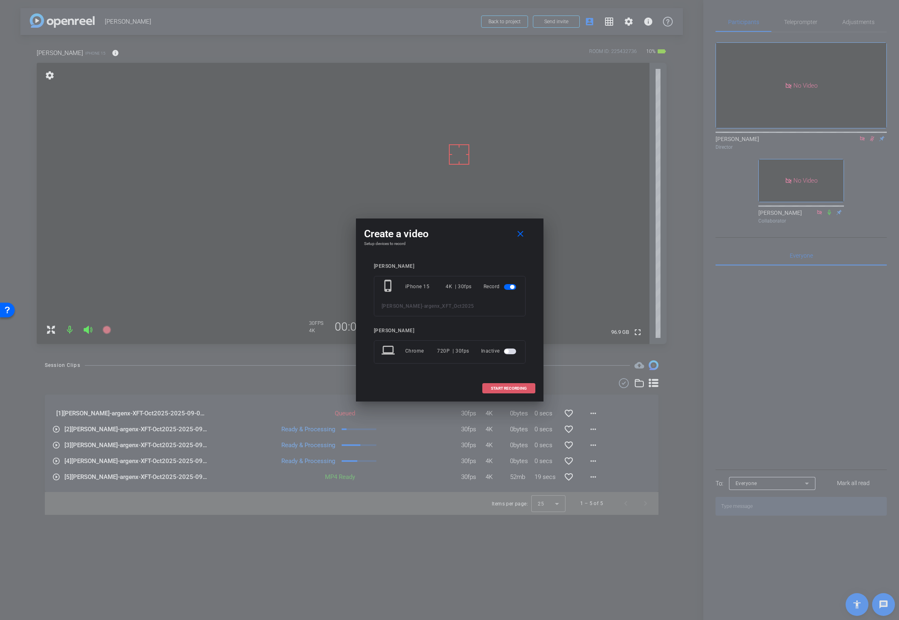
click at [491, 385] on span at bounding box center [509, 389] width 52 height 20
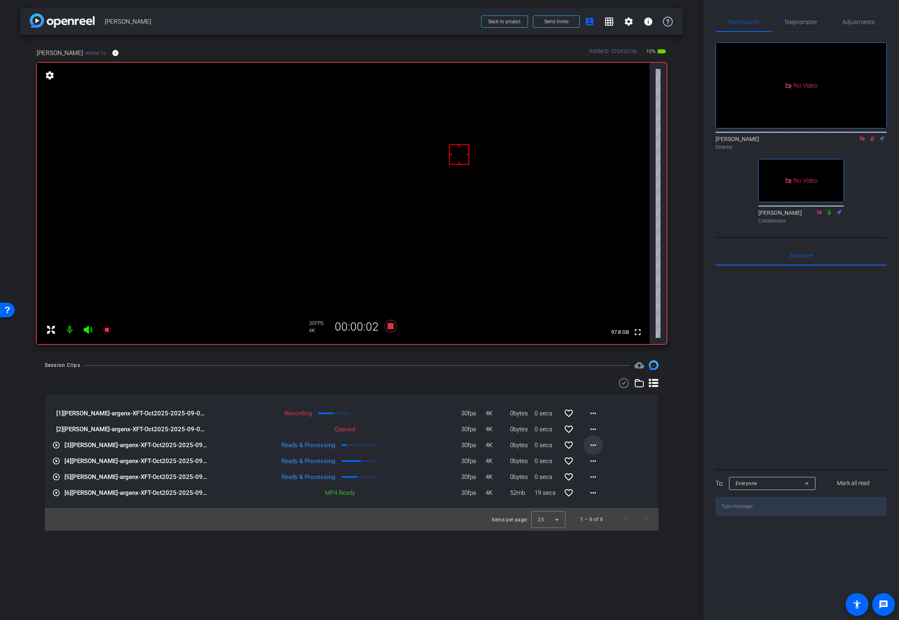
click at [592, 445] on mat-icon "more_horiz" at bounding box center [593, 445] width 10 height 10
click at [599, 460] on span "Download Original" at bounding box center [614, 462] width 49 height 10
click at [388, 325] on icon at bounding box center [390, 326] width 12 height 12
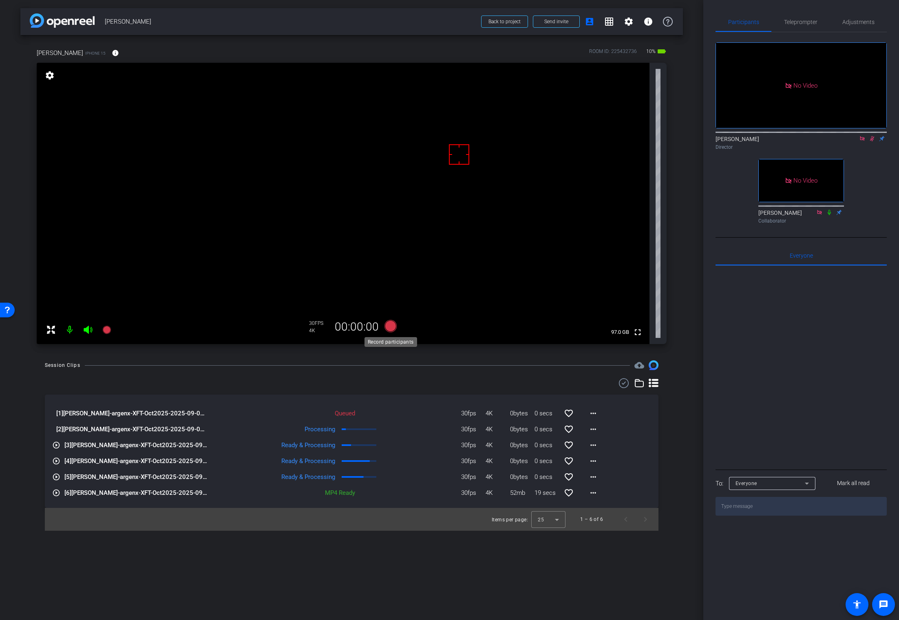
click at [389, 326] on icon at bounding box center [390, 326] width 12 height 12
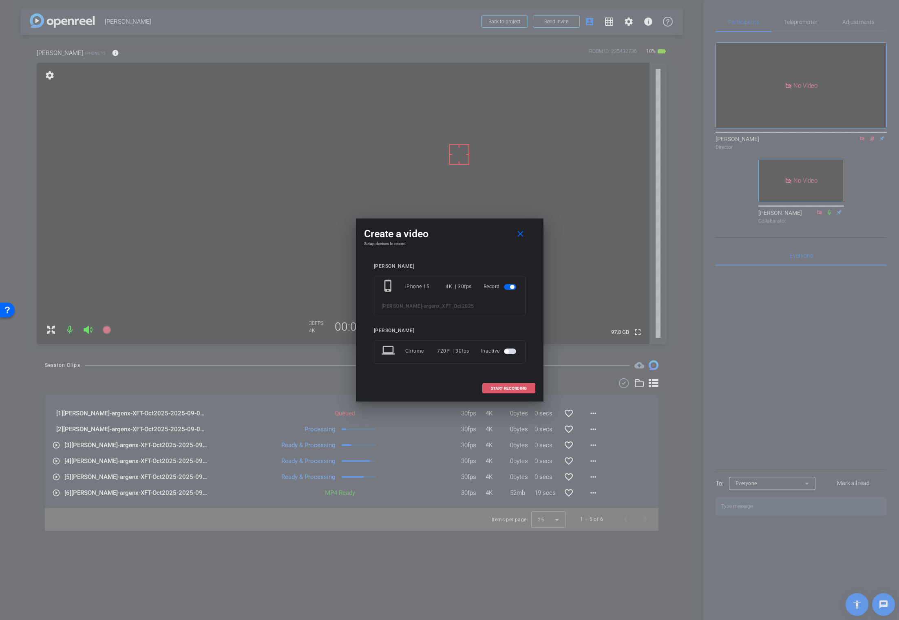
click at [498, 388] on span "START RECORDING" at bounding box center [509, 388] width 36 height 4
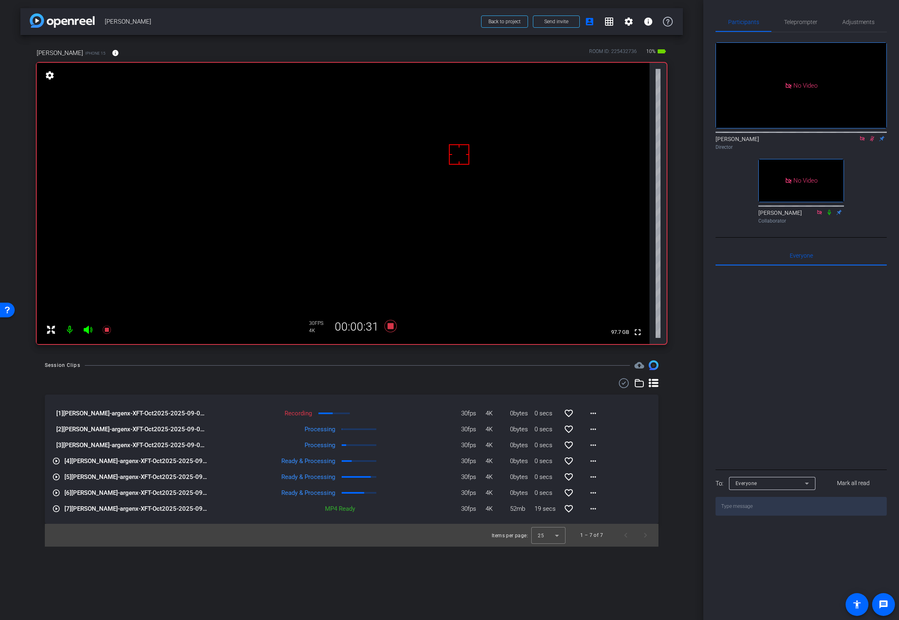
click at [782, 143] on div "Director" at bounding box center [800, 146] width 171 height 7
click at [782, 136] on icon at bounding box center [872, 139] width 7 height 6
click at [596, 429] on mat-icon "more_horiz" at bounding box center [593, 429] width 10 height 10
click at [604, 444] on span "Download Original" at bounding box center [614, 446] width 49 height 10
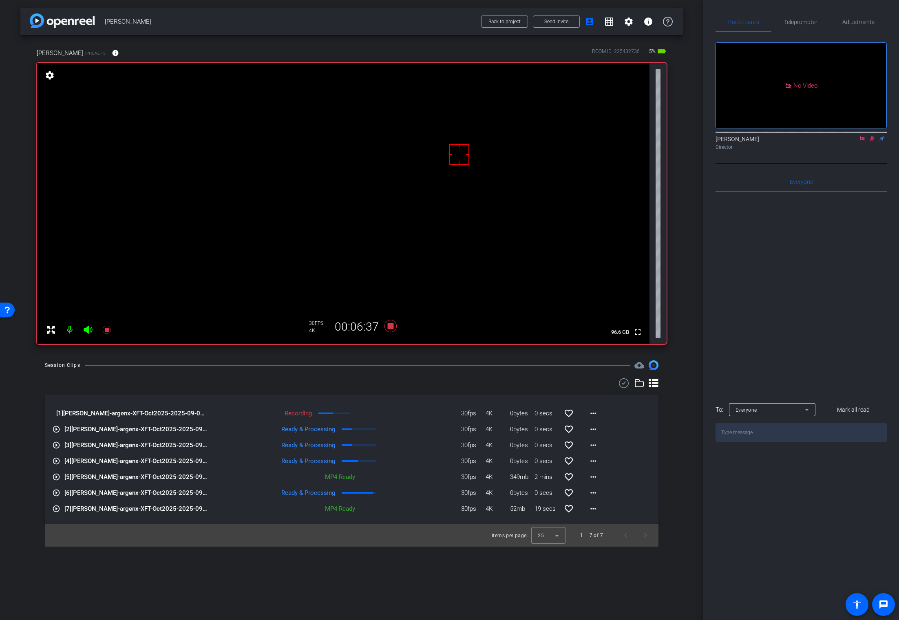
click at [782, 136] on icon at bounding box center [872, 139] width 7 height 6
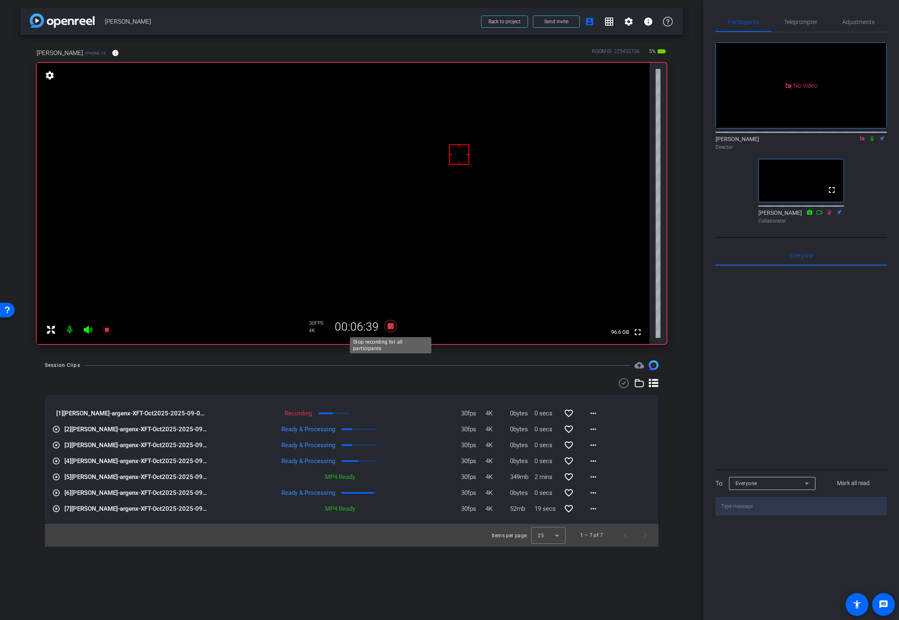
click at [389, 328] on icon at bounding box center [390, 326] width 12 height 12
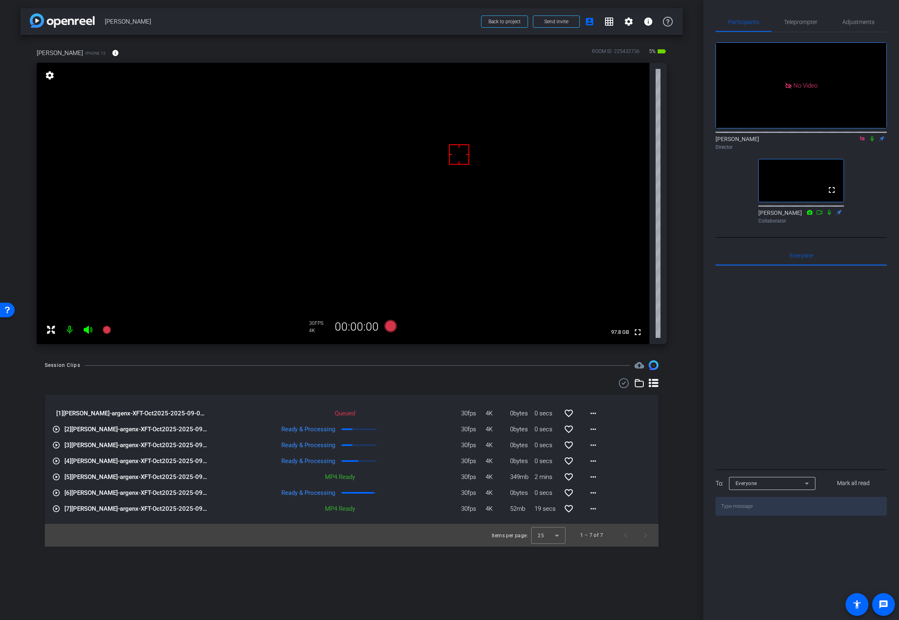
click at [390, 373] on div "Session Clips cloud_upload [1] [PERSON_NAME]-argenx-XFT-Oct2025-2025-09-05-13-3…" at bounding box center [351, 453] width 662 height 186
click at [782, 136] on icon at bounding box center [871, 138] width 3 height 5
click at [389, 327] on icon at bounding box center [390, 326] width 12 height 12
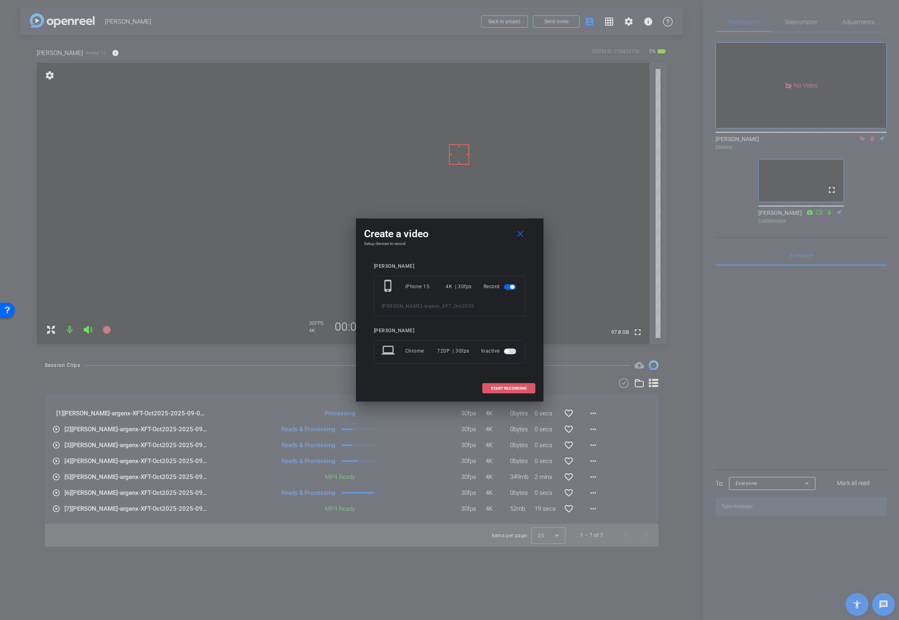
click at [509, 390] on span "START RECORDING" at bounding box center [509, 388] width 36 height 4
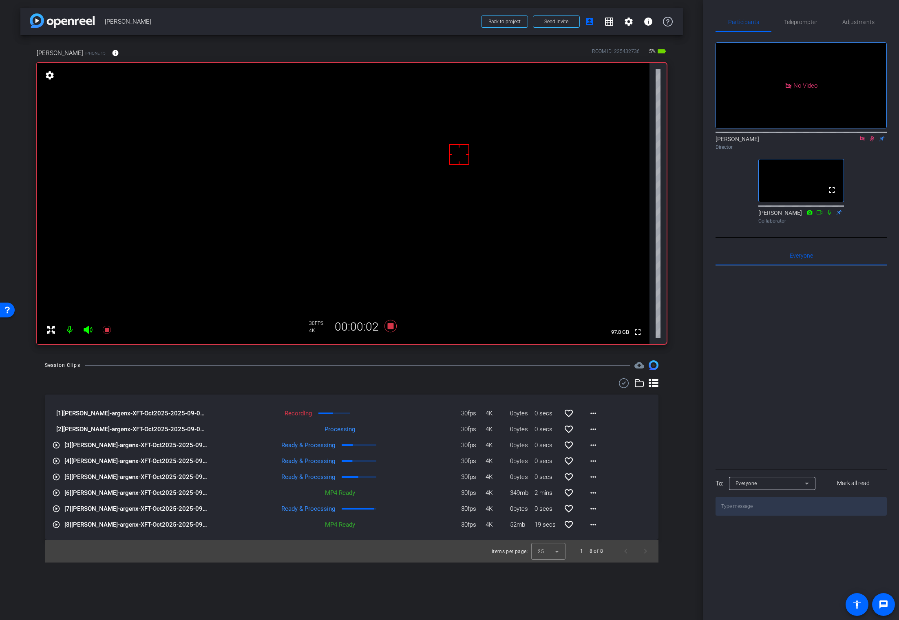
click at [359, 199] on video at bounding box center [343, 203] width 613 height 281
click at [373, 205] on video at bounding box center [343, 203] width 613 height 281
click at [389, 327] on icon at bounding box center [390, 326] width 12 height 12
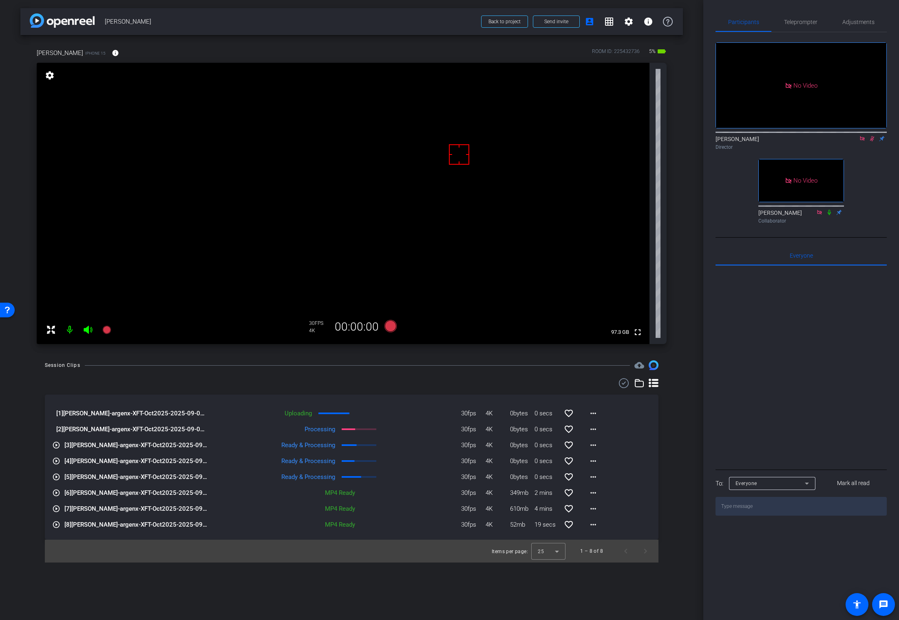
click at [782, 135] on mat-icon at bounding box center [872, 138] width 10 height 7
click at [388, 327] on icon at bounding box center [390, 326] width 12 height 12
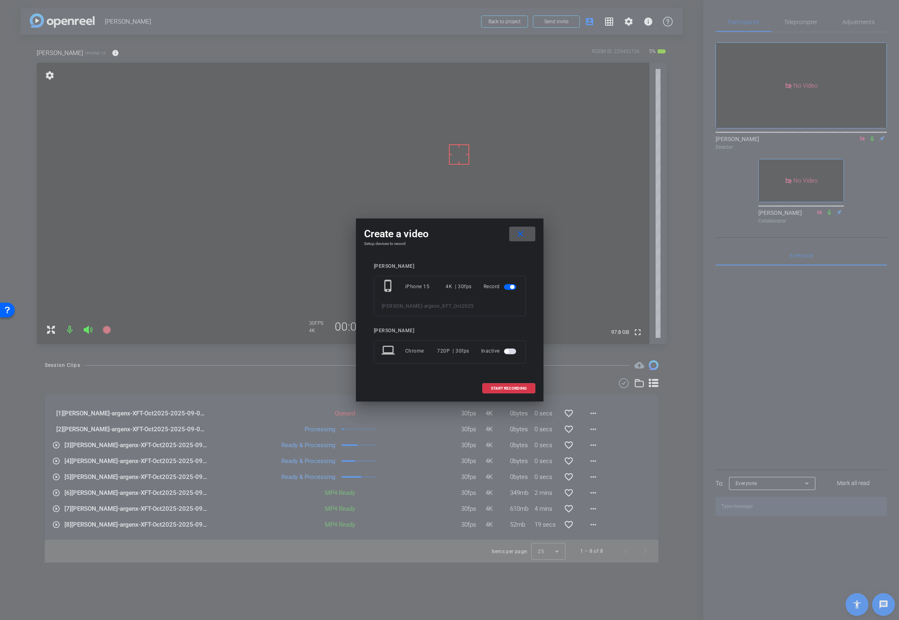
click at [519, 236] on mat-icon "close" at bounding box center [520, 234] width 10 height 10
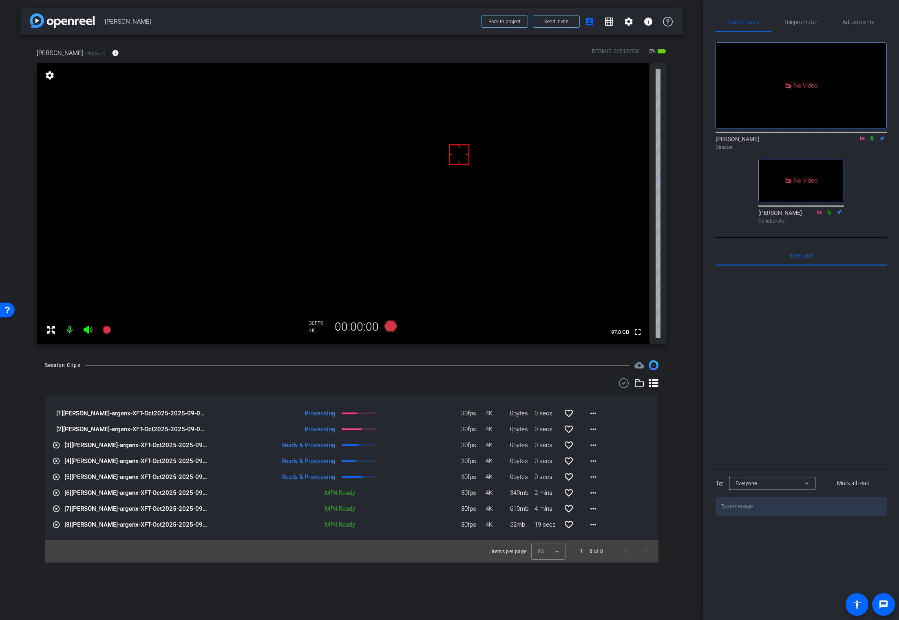
click at [682, 245] on div "katy iPhone 15 info ROOM ID: 225432736 5% battery_std fullscreen settings 97.8 …" at bounding box center [351, 193] width 662 height 317
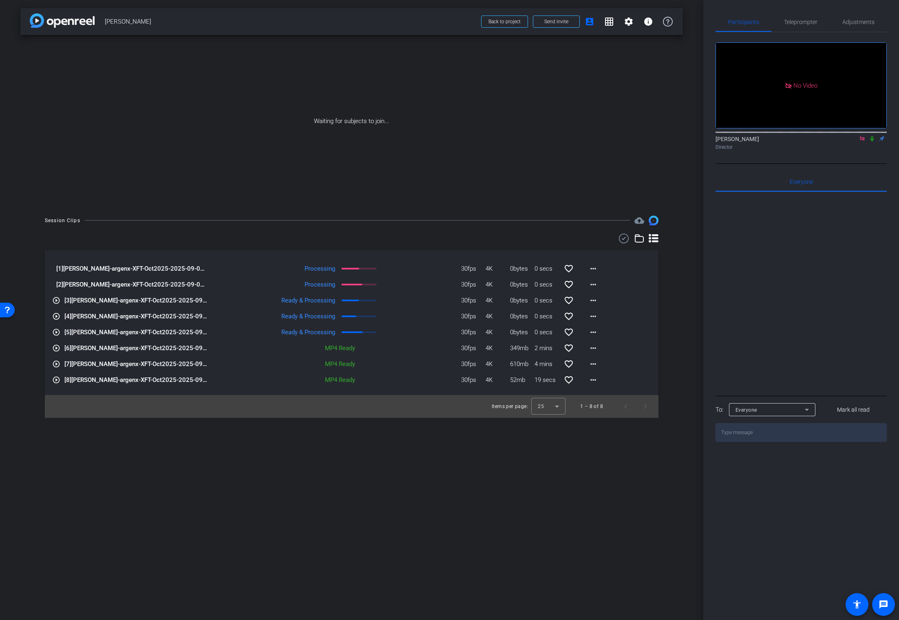
click at [782, 136] on icon at bounding box center [872, 139] width 7 height 6
click at [591, 267] on mat-icon "more_horiz" at bounding box center [593, 269] width 10 height 10
click at [594, 282] on span "Download Original" at bounding box center [614, 286] width 49 height 10
click at [592, 316] on mat-icon "more_horiz" at bounding box center [593, 316] width 10 height 10
click at [606, 333] on span "Download Original" at bounding box center [614, 334] width 49 height 10
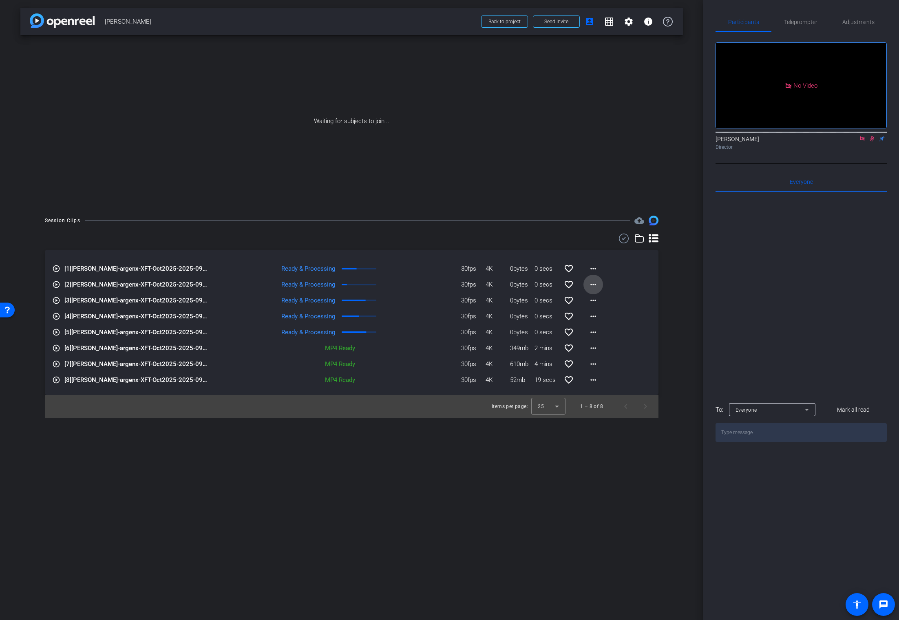
click at [591, 283] on mat-icon "more_horiz" at bounding box center [593, 285] width 10 height 10
click at [600, 297] on span "Download Original" at bounding box center [614, 302] width 49 height 10
click at [504, 22] on span "Back to project" at bounding box center [504, 22] width 32 height 6
